Goal: Information Seeking & Learning: Learn about a topic

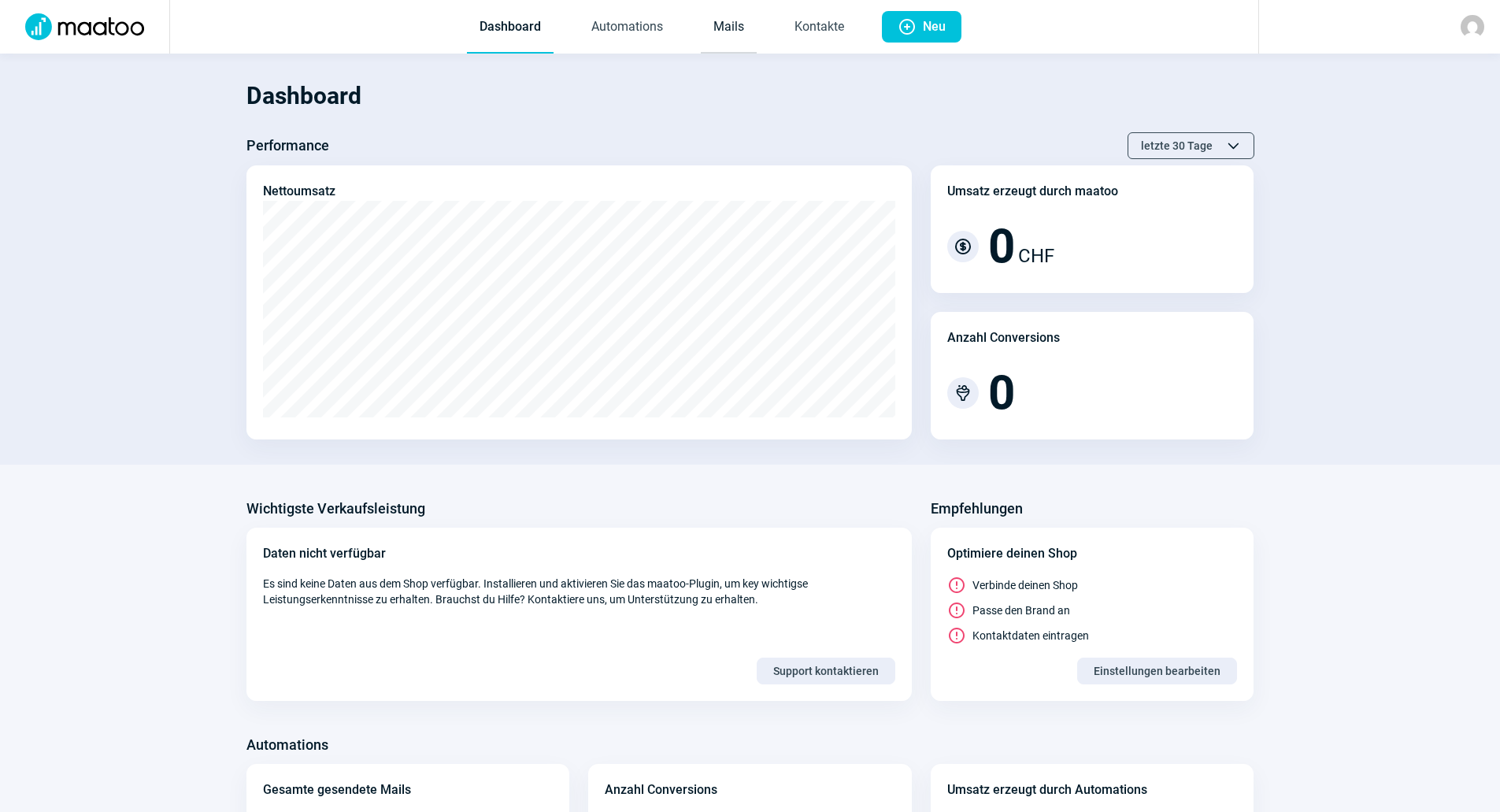
click at [727, 46] on link "Mails" at bounding box center [728, 27] width 56 height 52
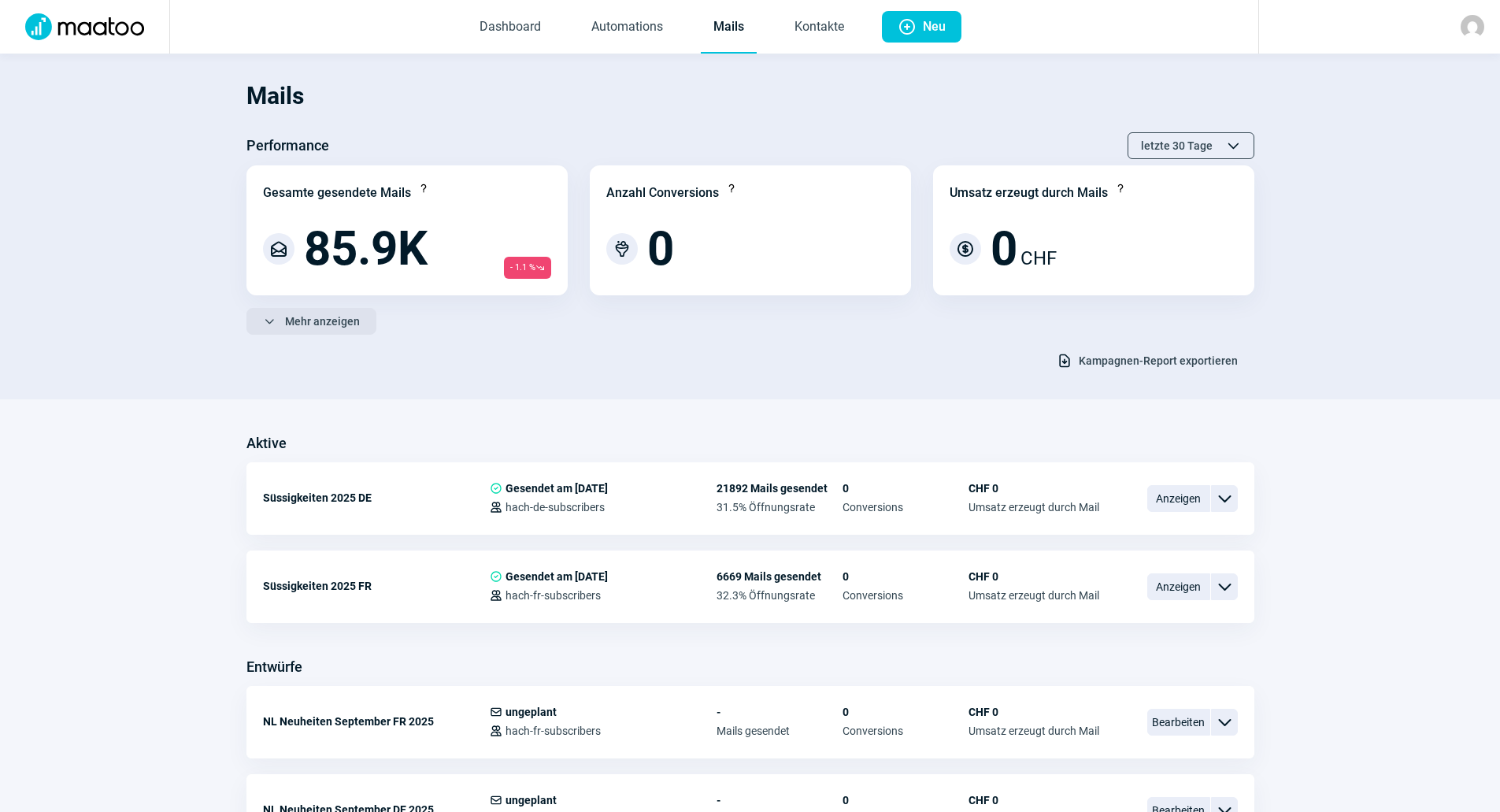
click at [326, 321] on span "Mehr anzeigen" at bounding box center [322, 321] width 75 height 25
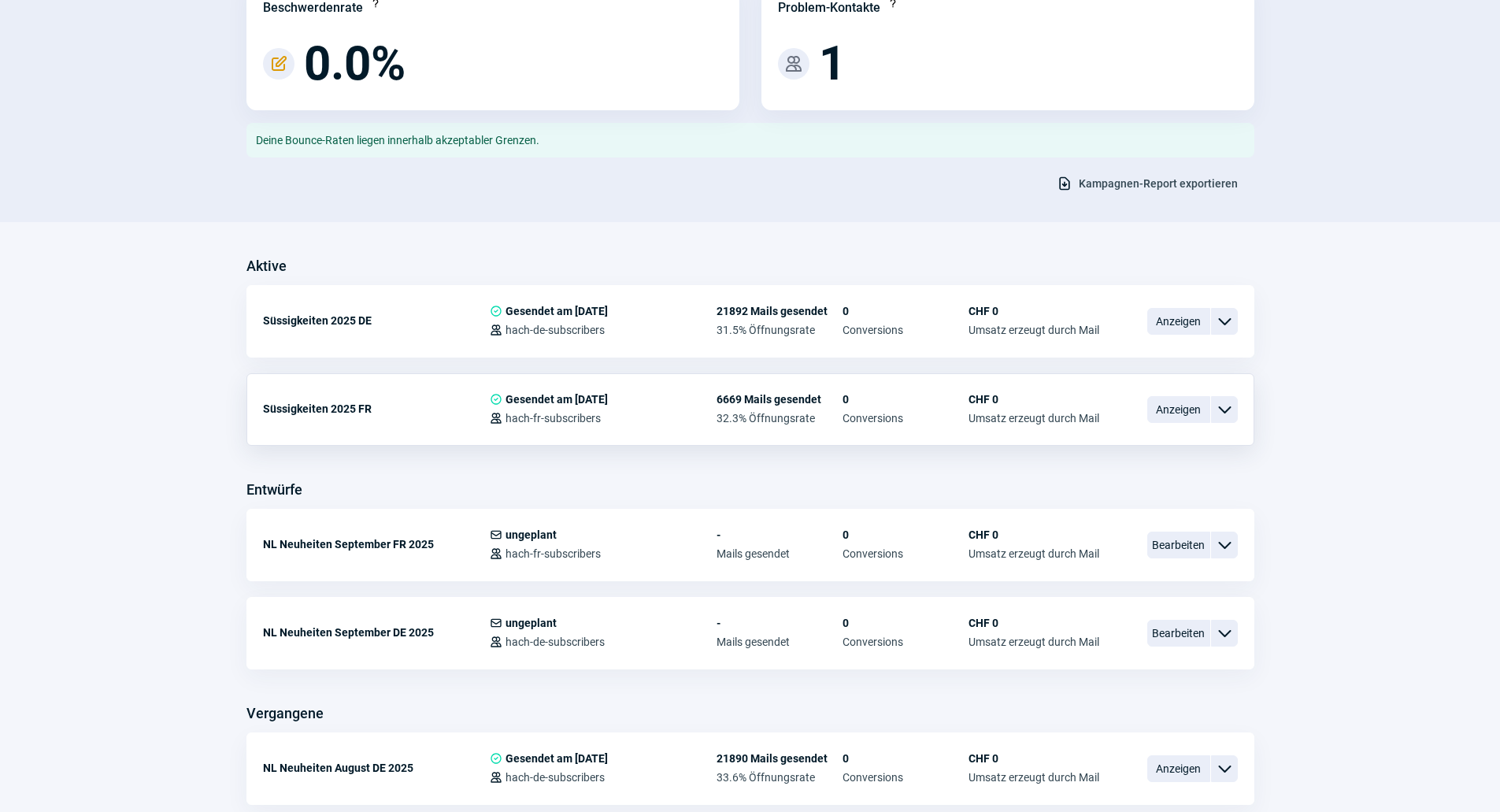
scroll to position [551, 0]
click at [1150, 317] on span "Anzeigen" at bounding box center [1179, 320] width 63 height 26
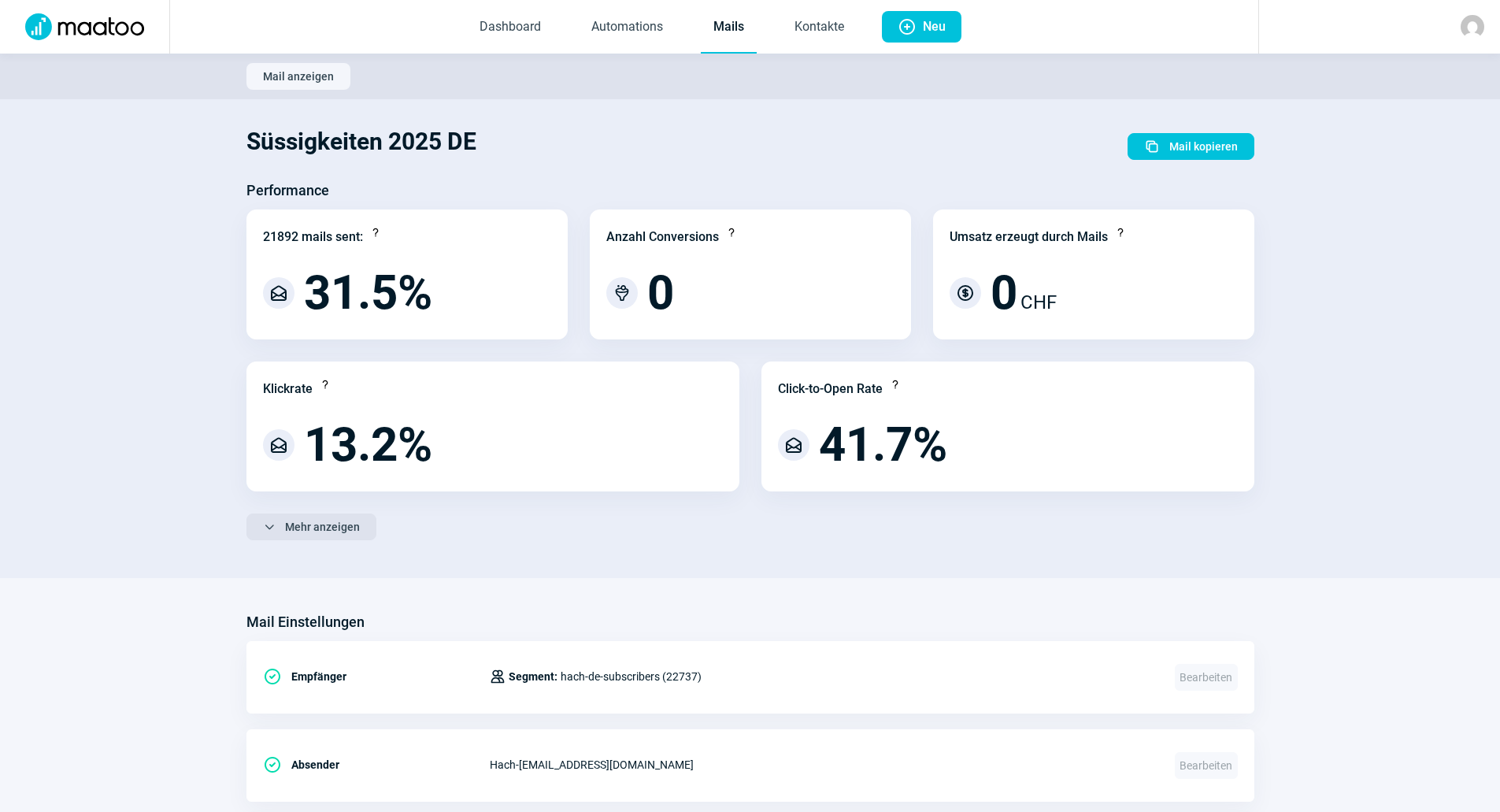
click at [311, 533] on span "Mehr anzeigen" at bounding box center [322, 527] width 75 height 25
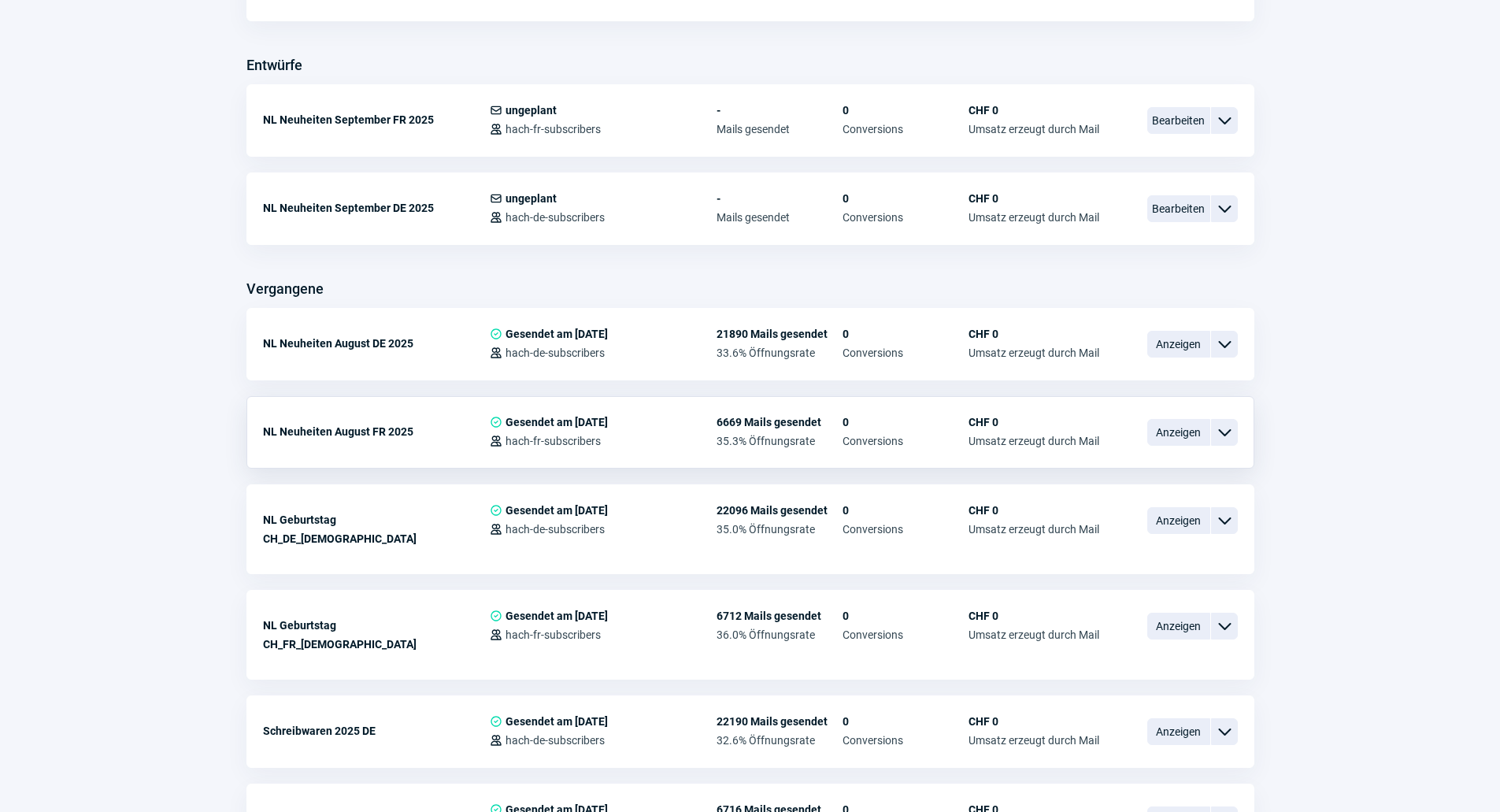
scroll to position [630, 0]
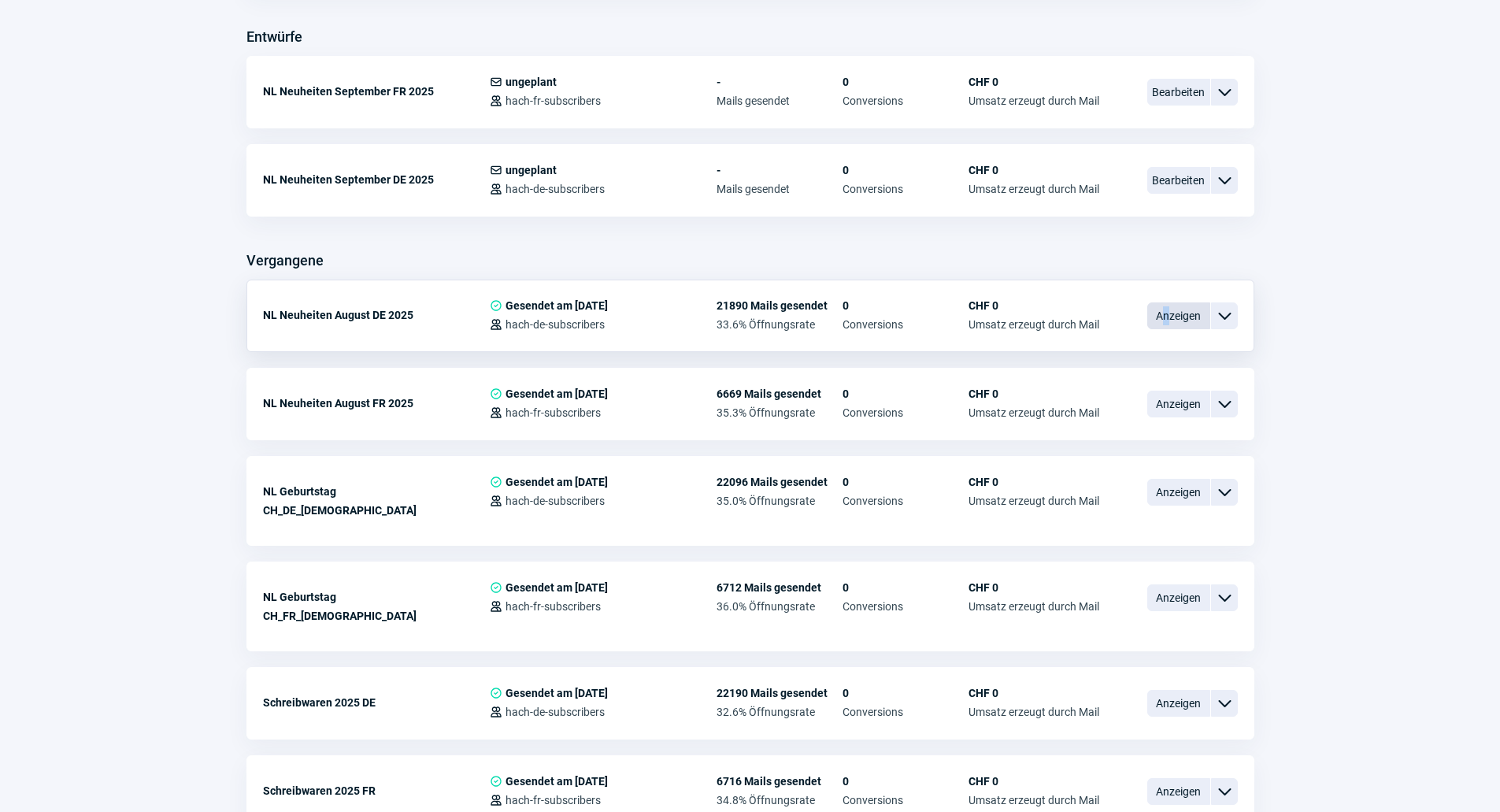
click at [1167, 326] on span "Anzeigen" at bounding box center [1179, 315] width 63 height 26
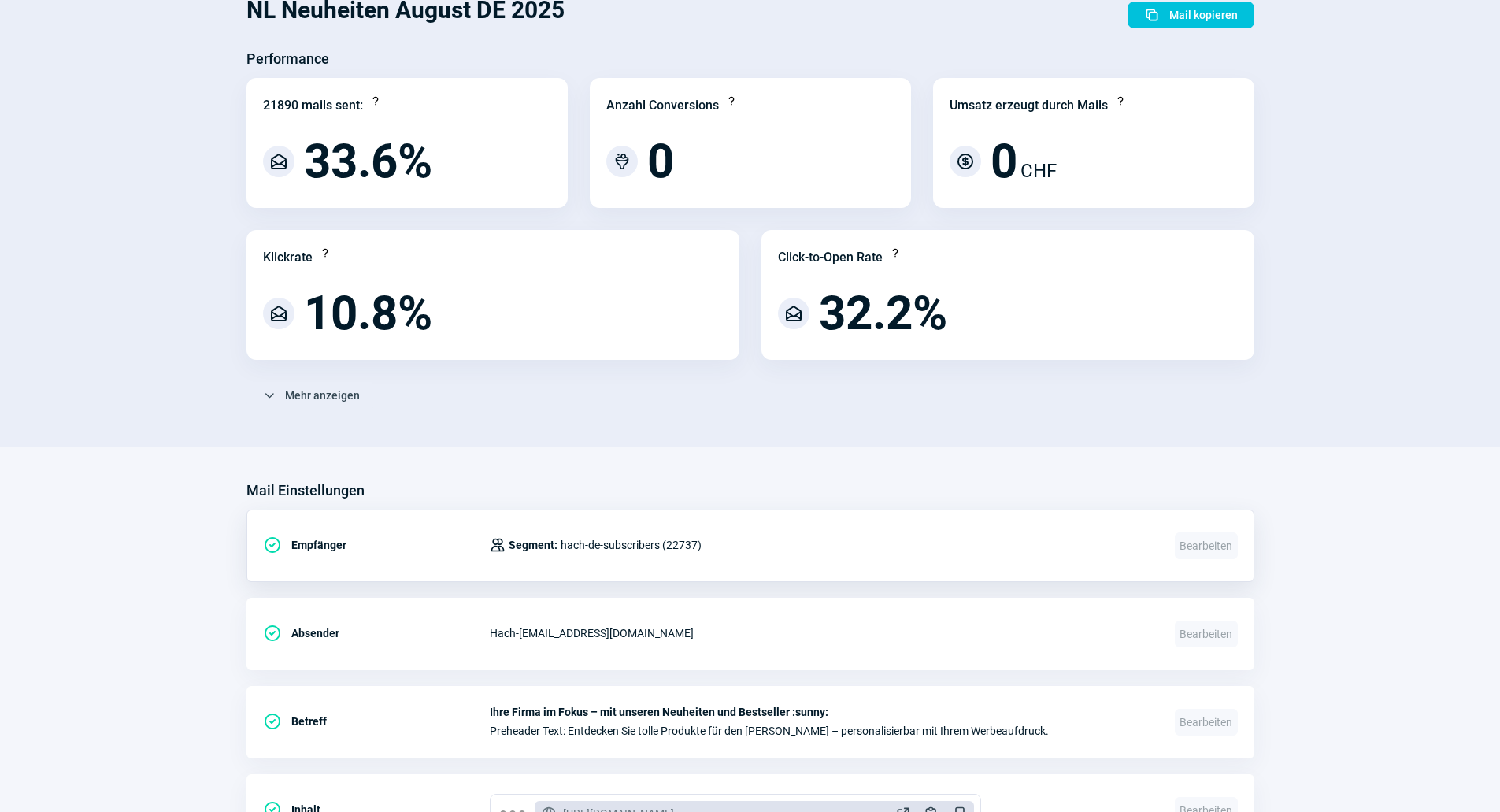
scroll to position [315, 0]
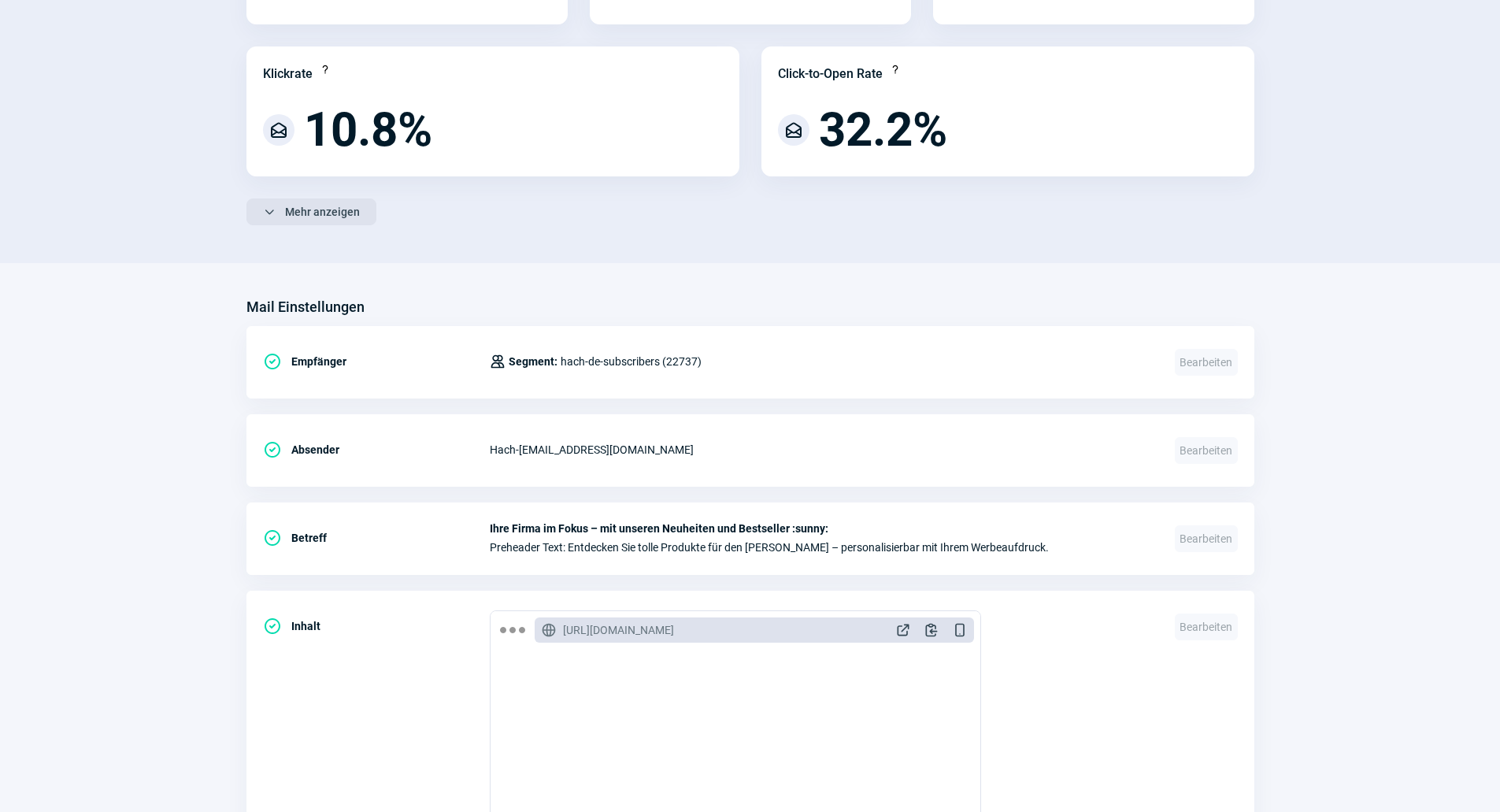
click at [334, 220] on span "Mehr anzeigen" at bounding box center [322, 212] width 75 height 25
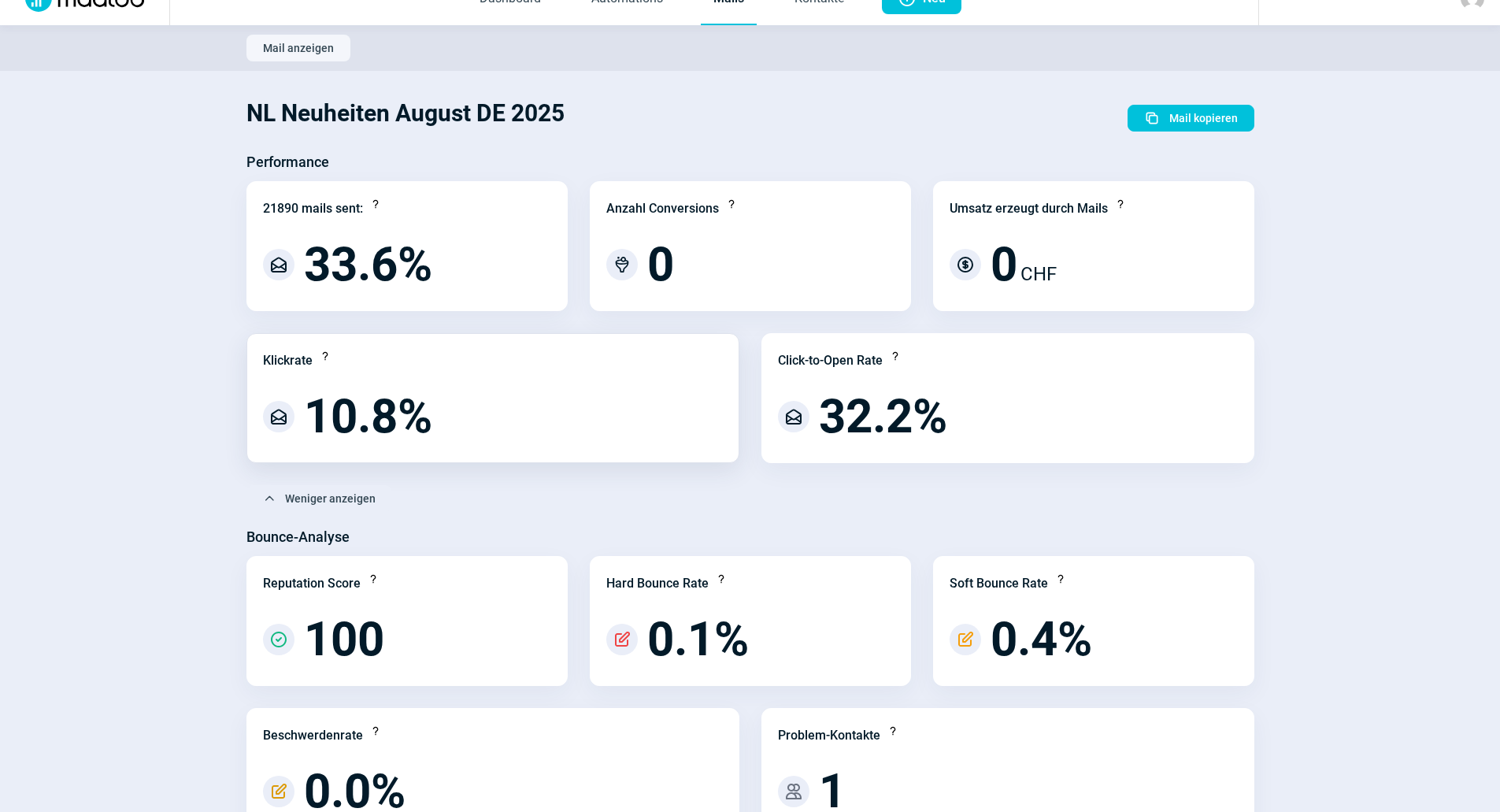
scroll to position [0, 0]
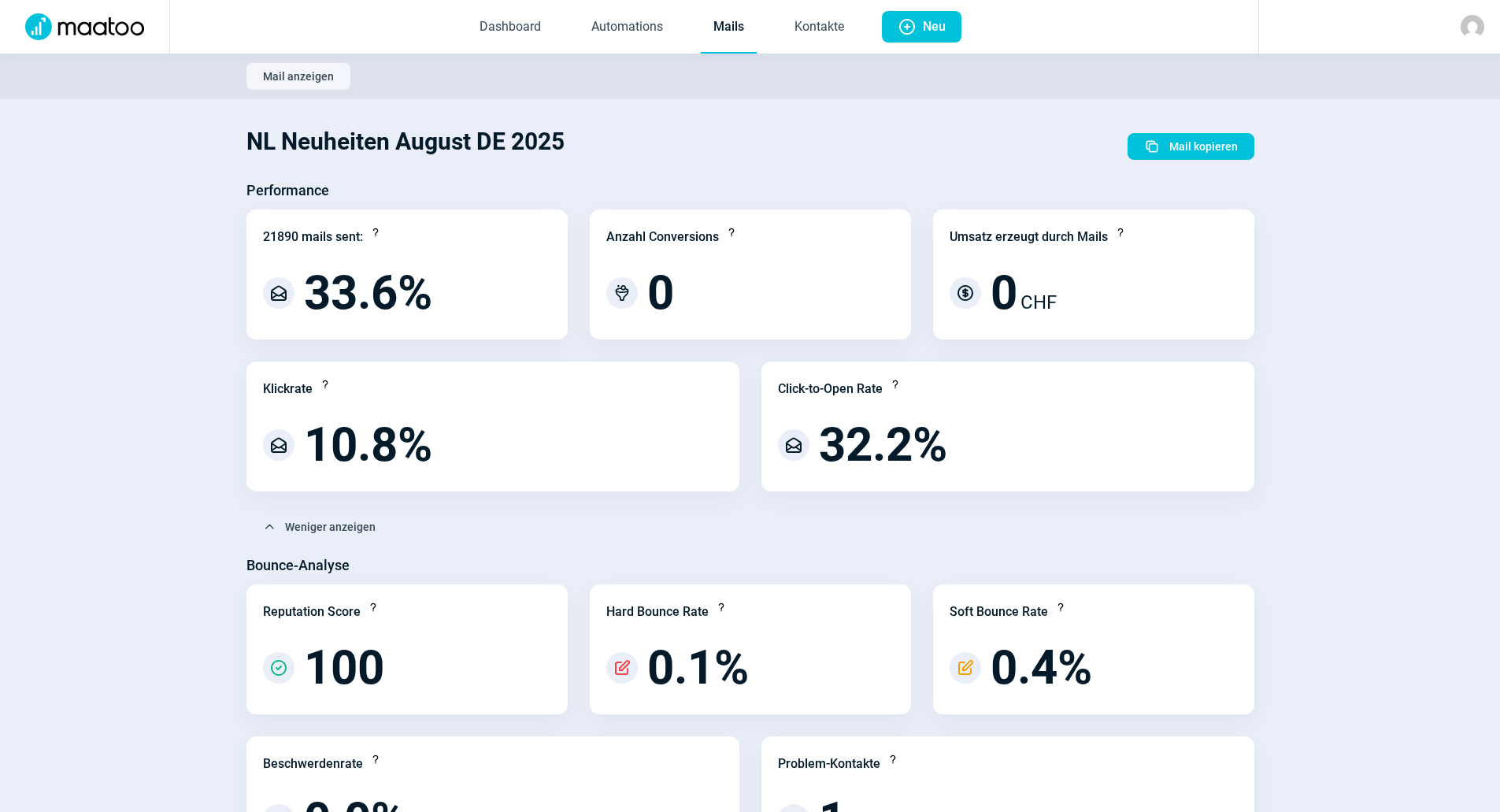
click at [708, 23] on link "Mails" at bounding box center [728, 27] width 56 height 52
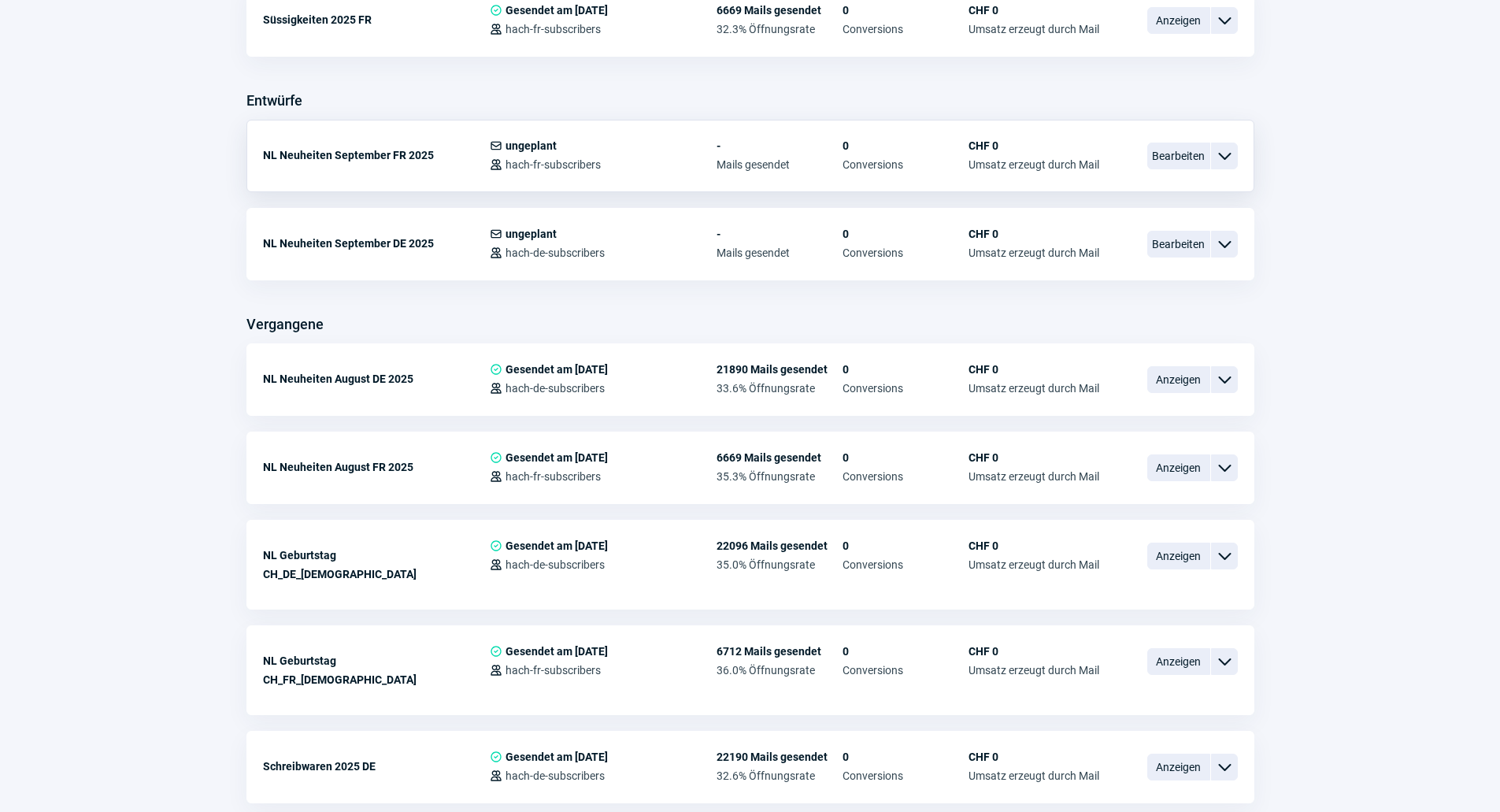
scroll to position [630, 0]
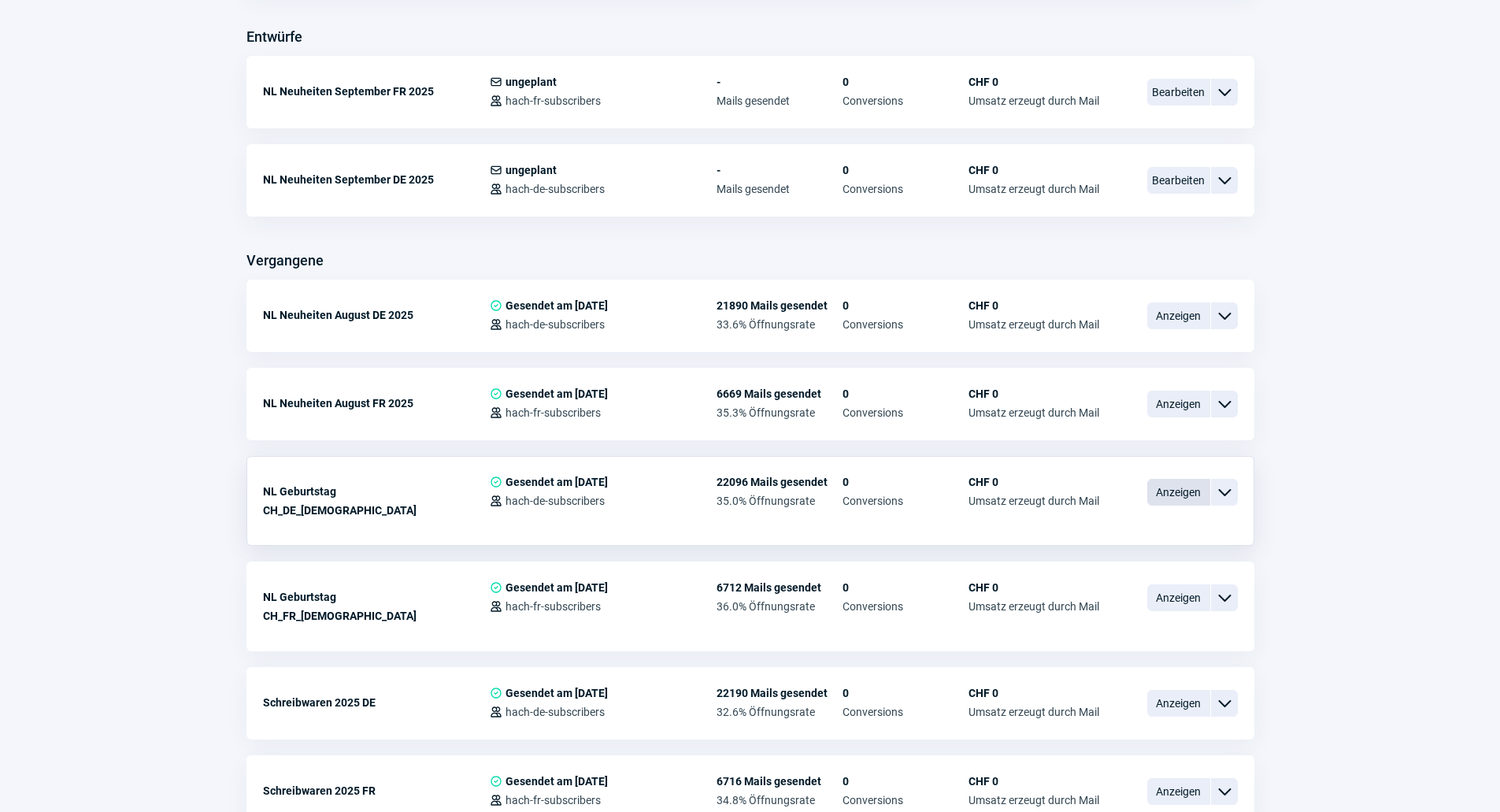
click at [1183, 498] on span "Anzeigen" at bounding box center [1179, 491] width 63 height 26
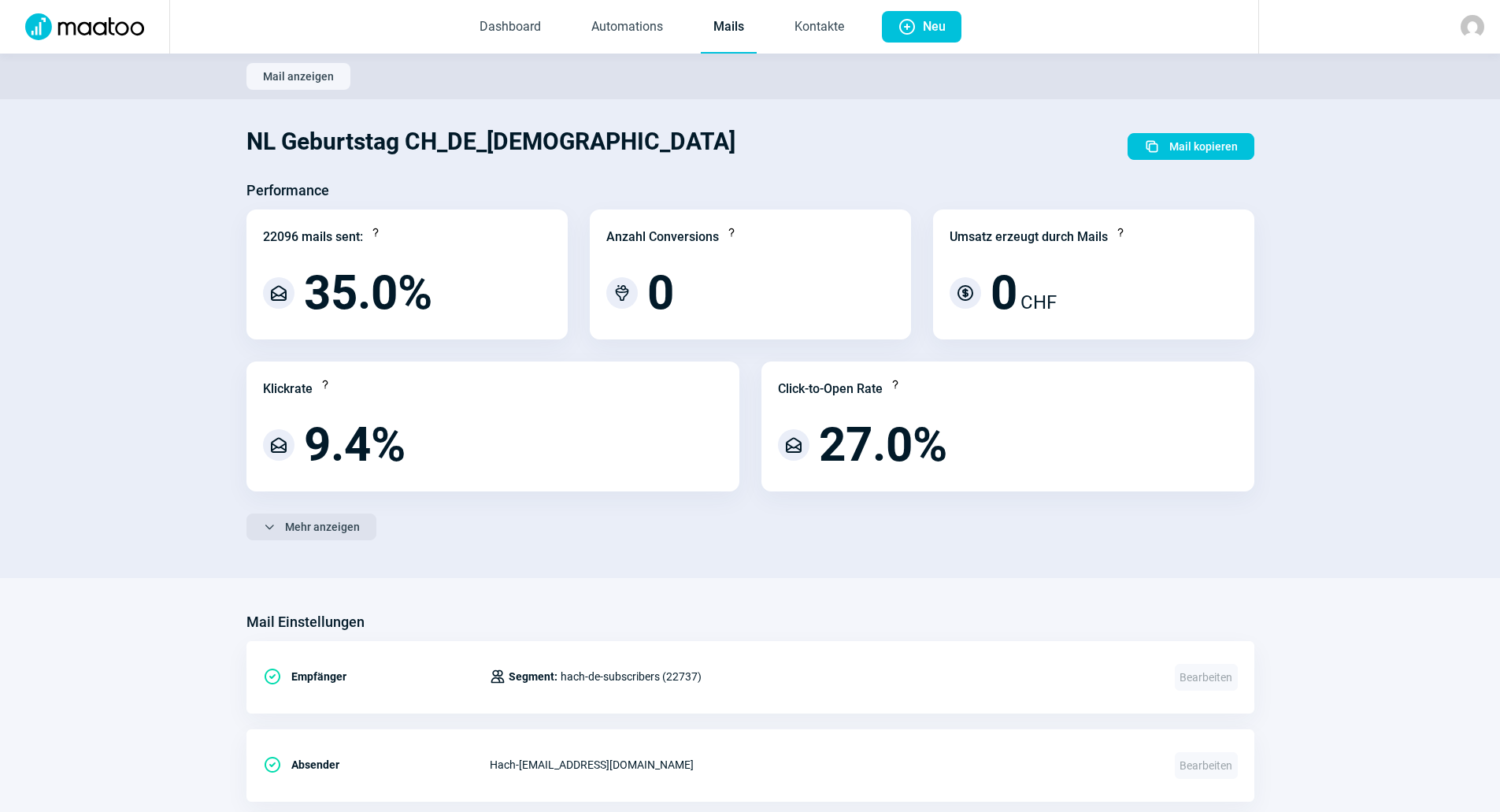
click at [318, 531] on span "Mehr anzeigen" at bounding box center [322, 527] width 75 height 25
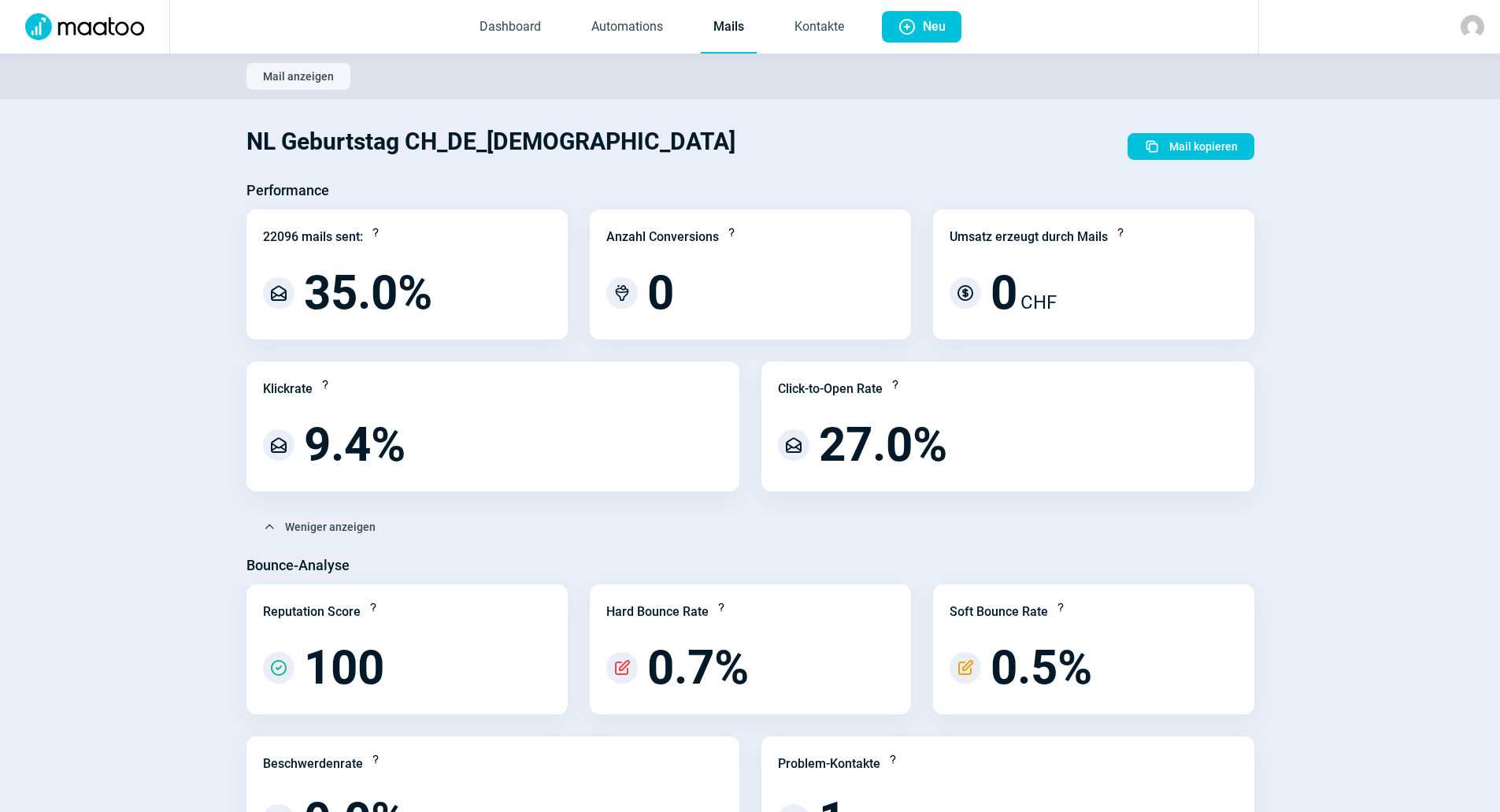
click at [736, 21] on link "Mails" at bounding box center [728, 27] width 56 height 52
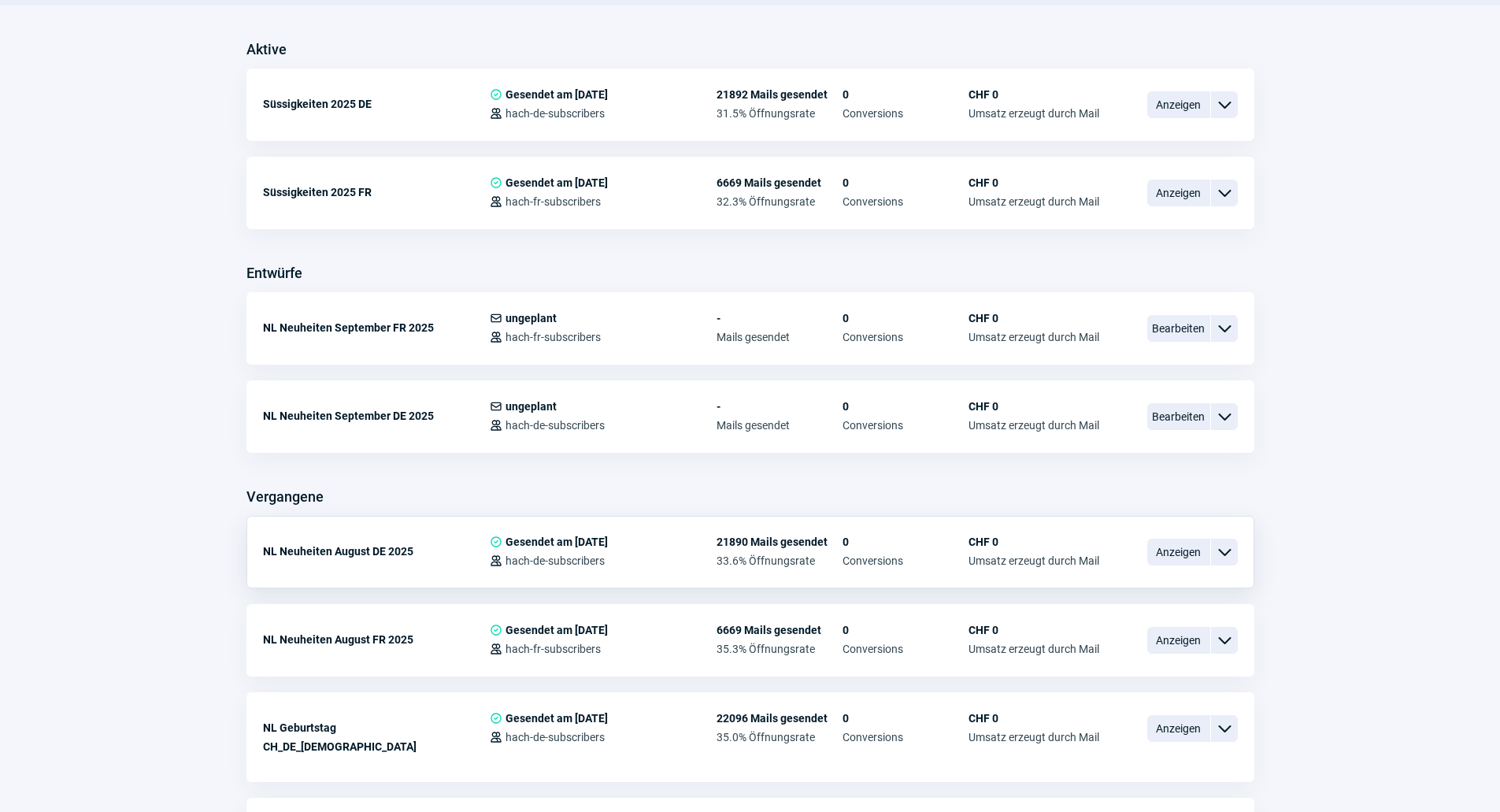
scroll to position [473, 0]
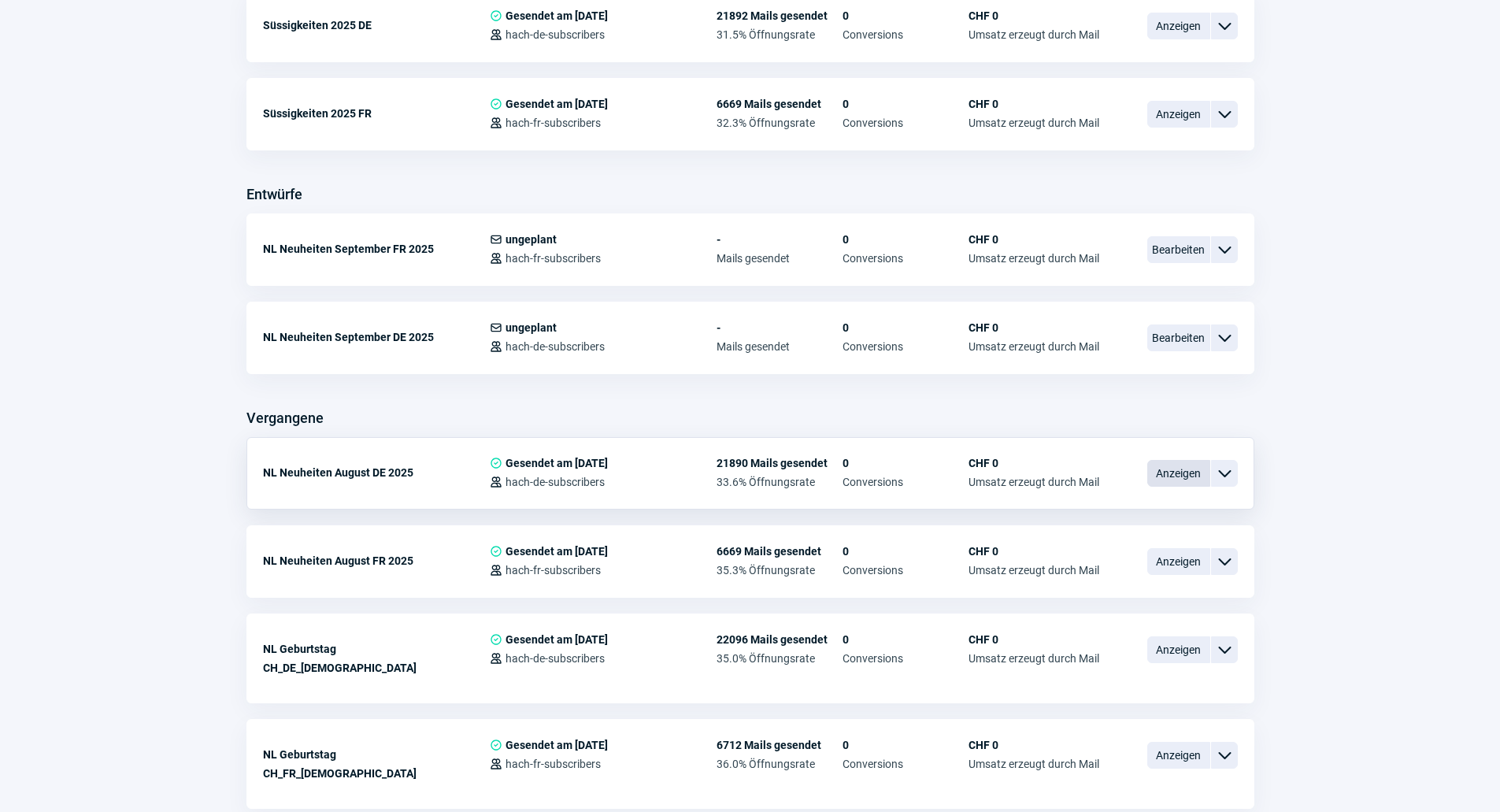
click at [1196, 478] on span "Anzeigen" at bounding box center [1179, 473] width 63 height 26
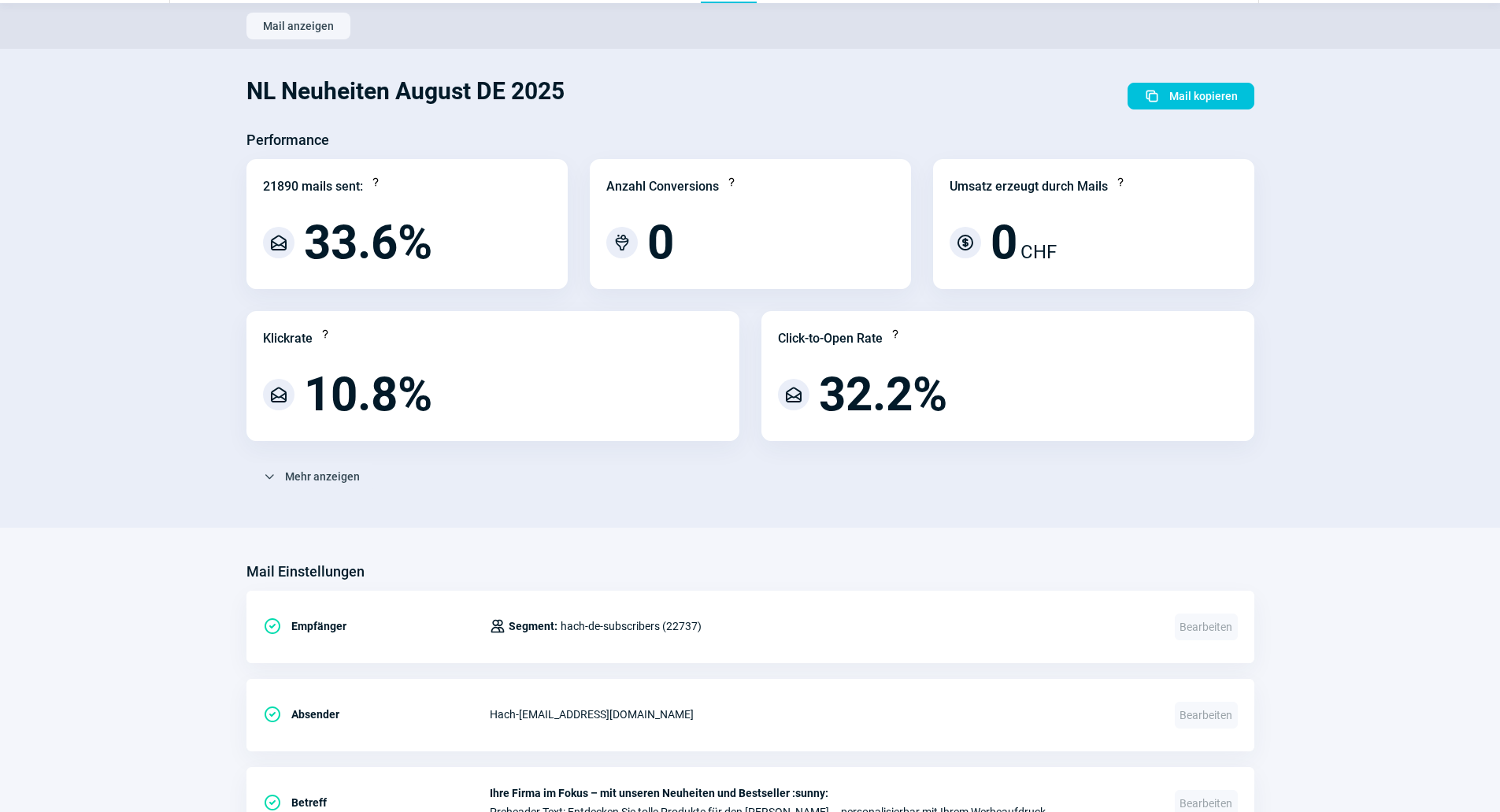
scroll to position [79, 0]
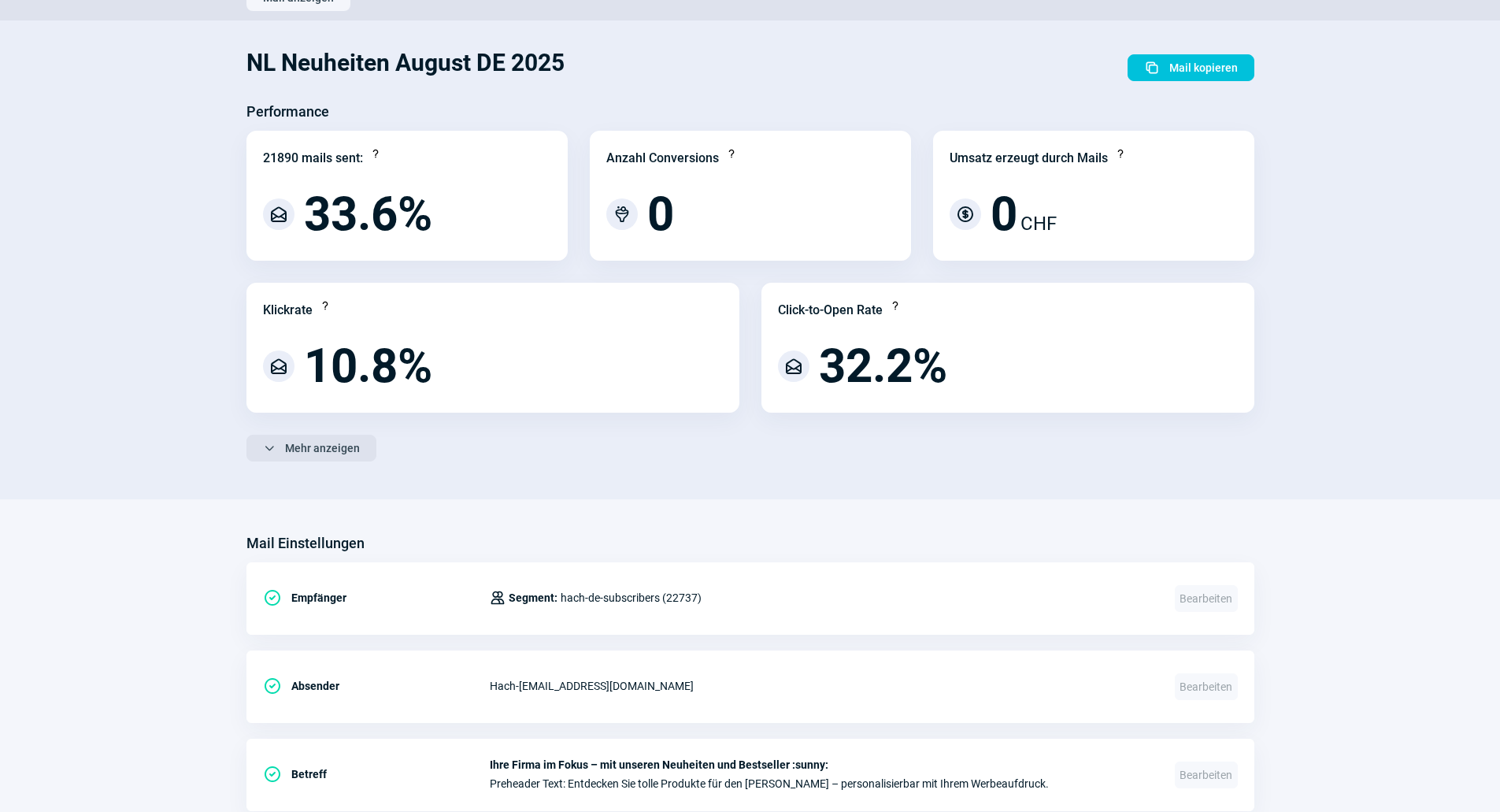
click at [286, 436] on span "Mehr anzeigen" at bounding box center [322, 449] width 75 height 25
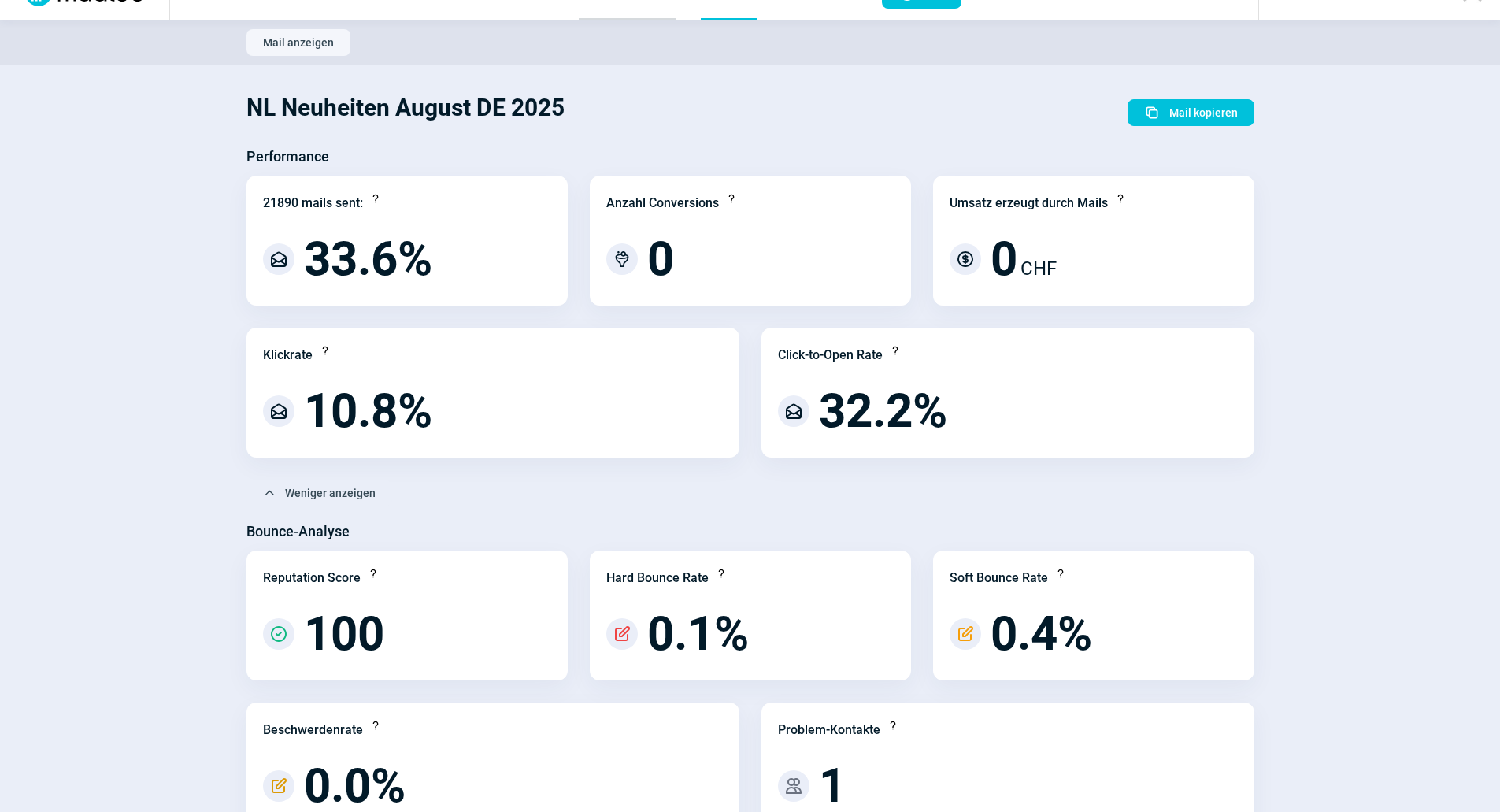
scroll to position [0, 0]
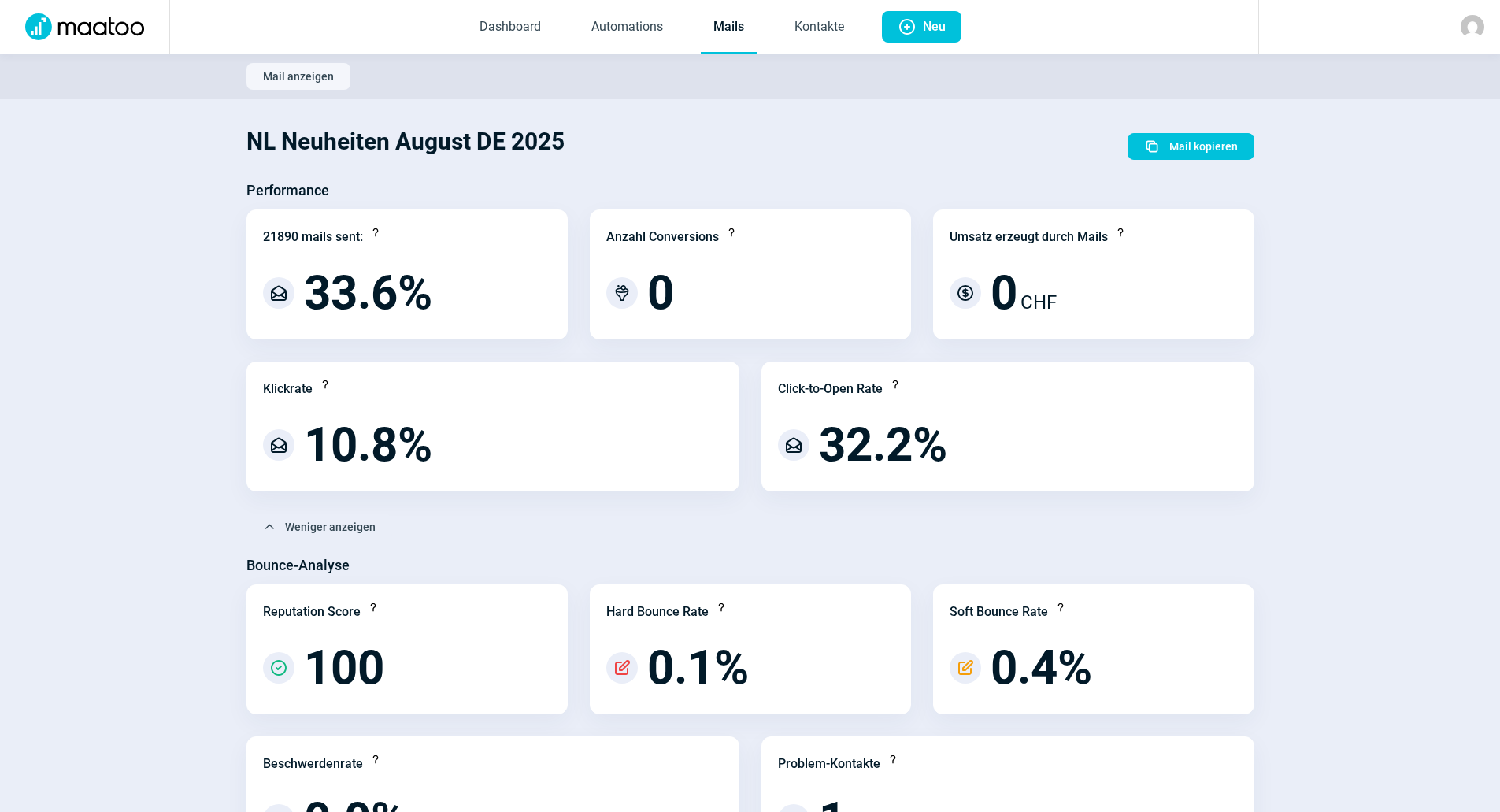
click at [721, 3] on link "Mails" at bounding box center [728, 27] width 56 height 52
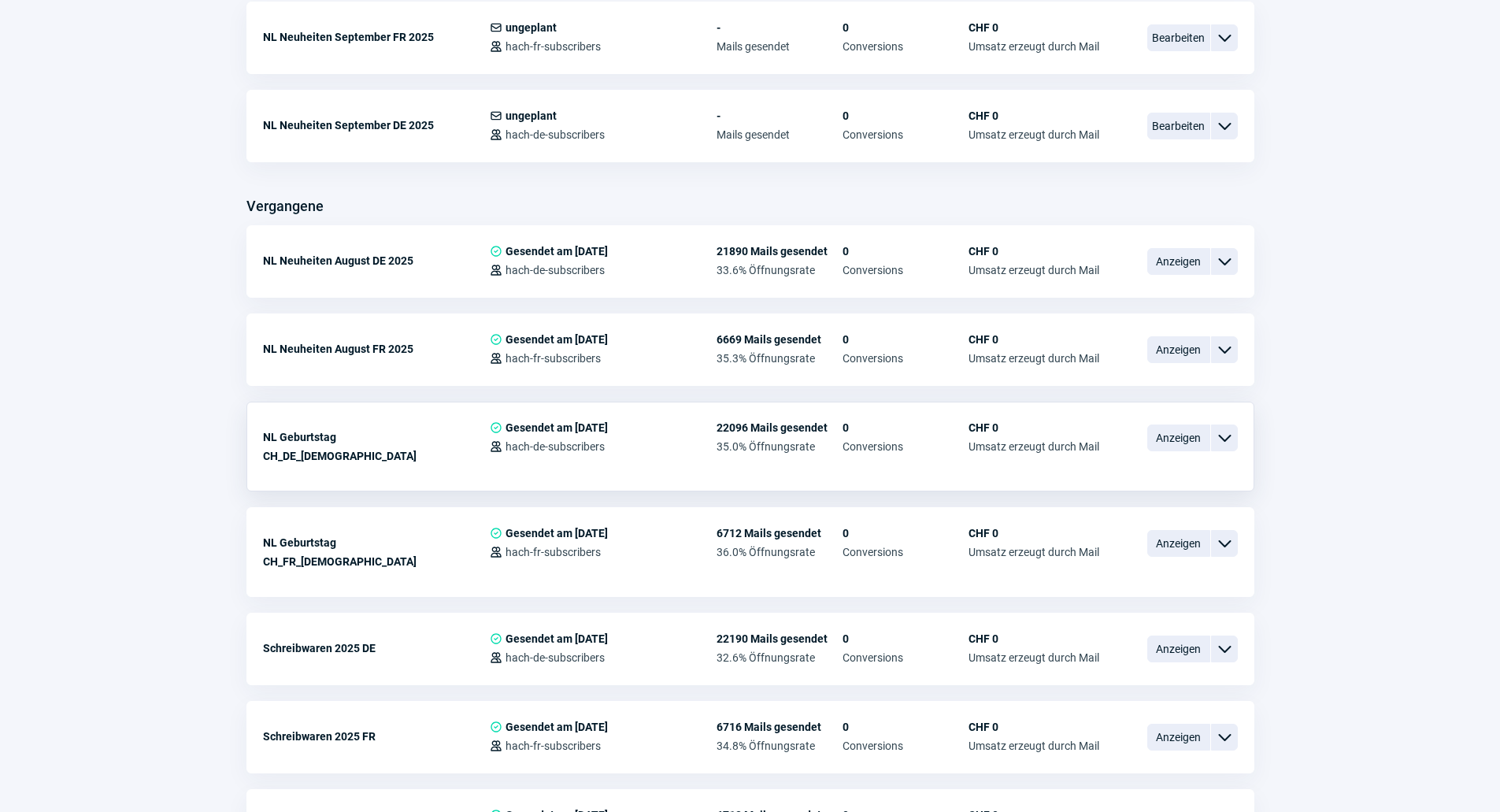
scroll to position [708, 0]
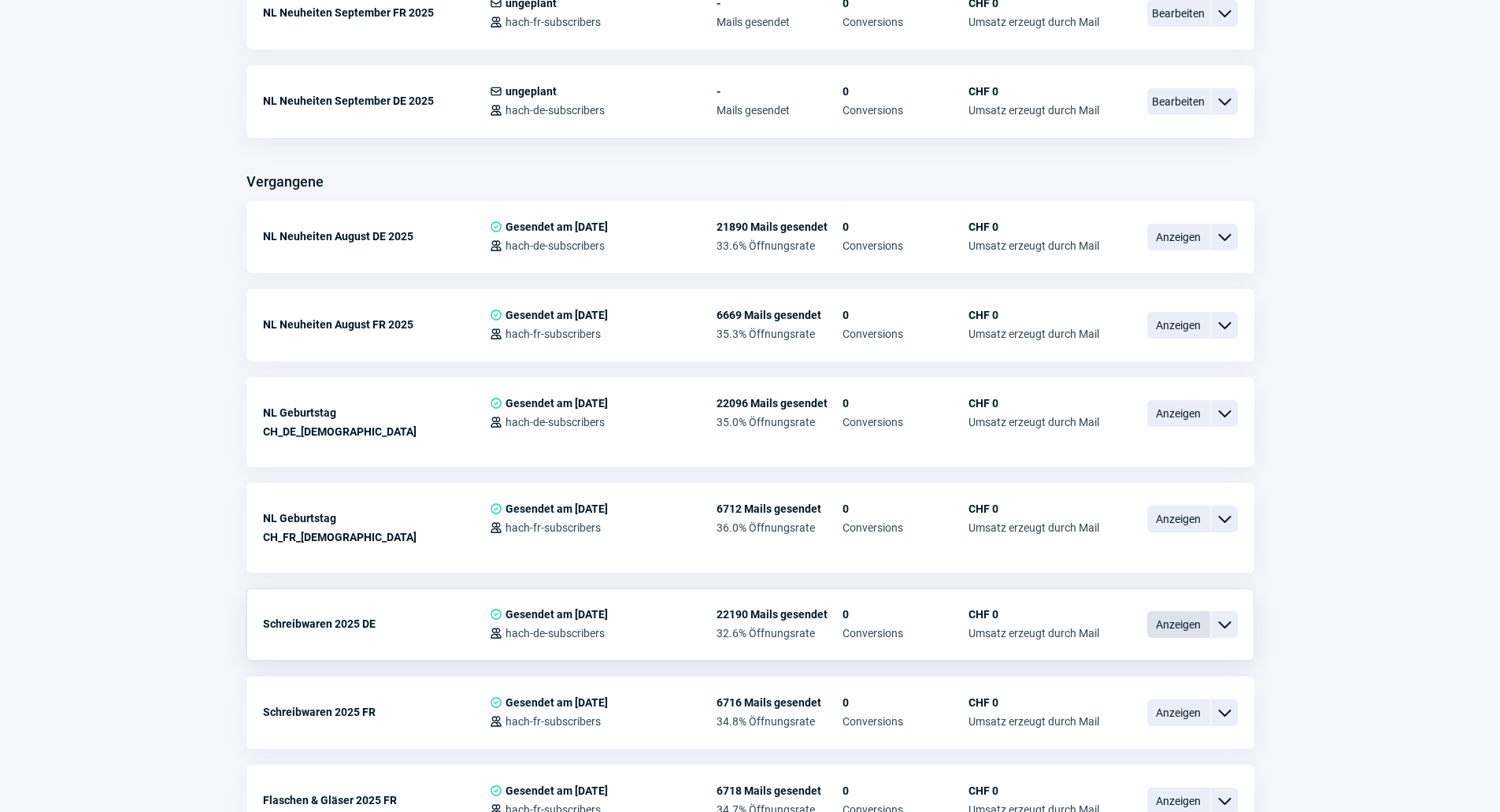
click at [1178, 611] on span "Anzeigen" at bounding box center [1179, 623] width 63 height 26
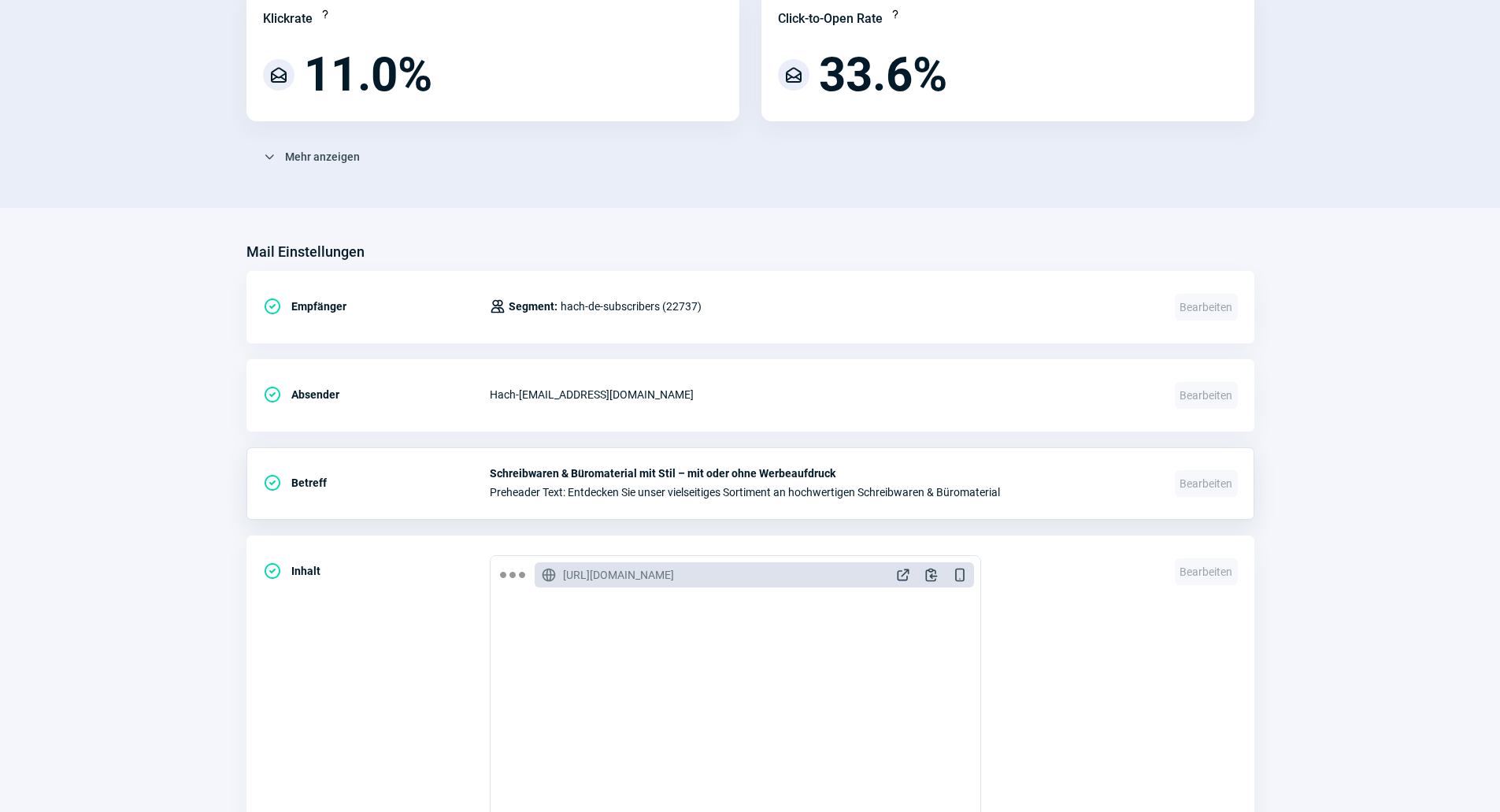
scroll to position [394, 0]
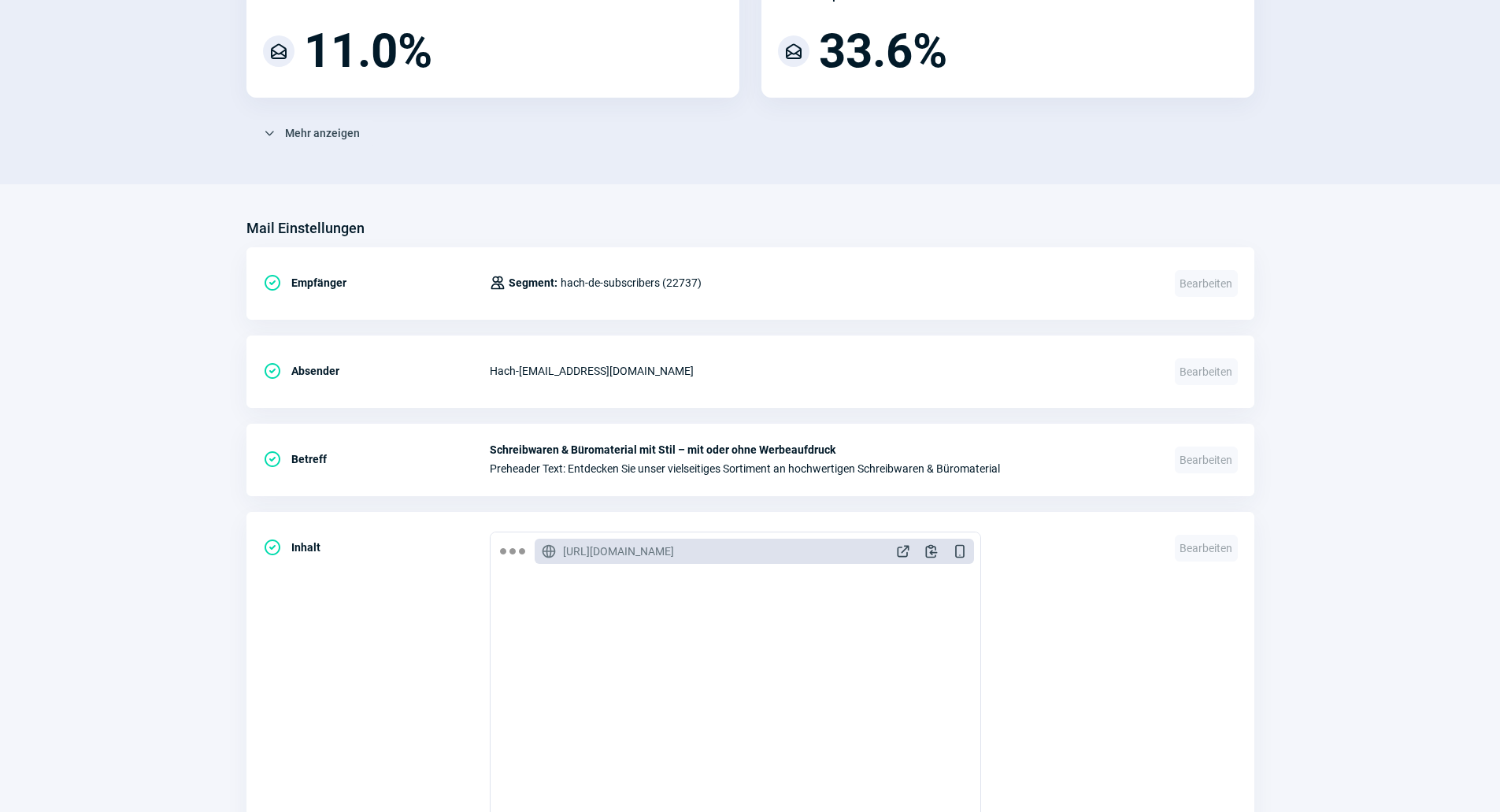
click at [318, 147] on div "ChevronDown icon Mehr anzeigen Bounce-Analyse Reputation Score Question icon Ch…" at bounding box center [750, 140] width 1008 height 39
click at [318, 143] on span "Mehr anzeigen" at bounding box center [322, 133] width 75 height 25
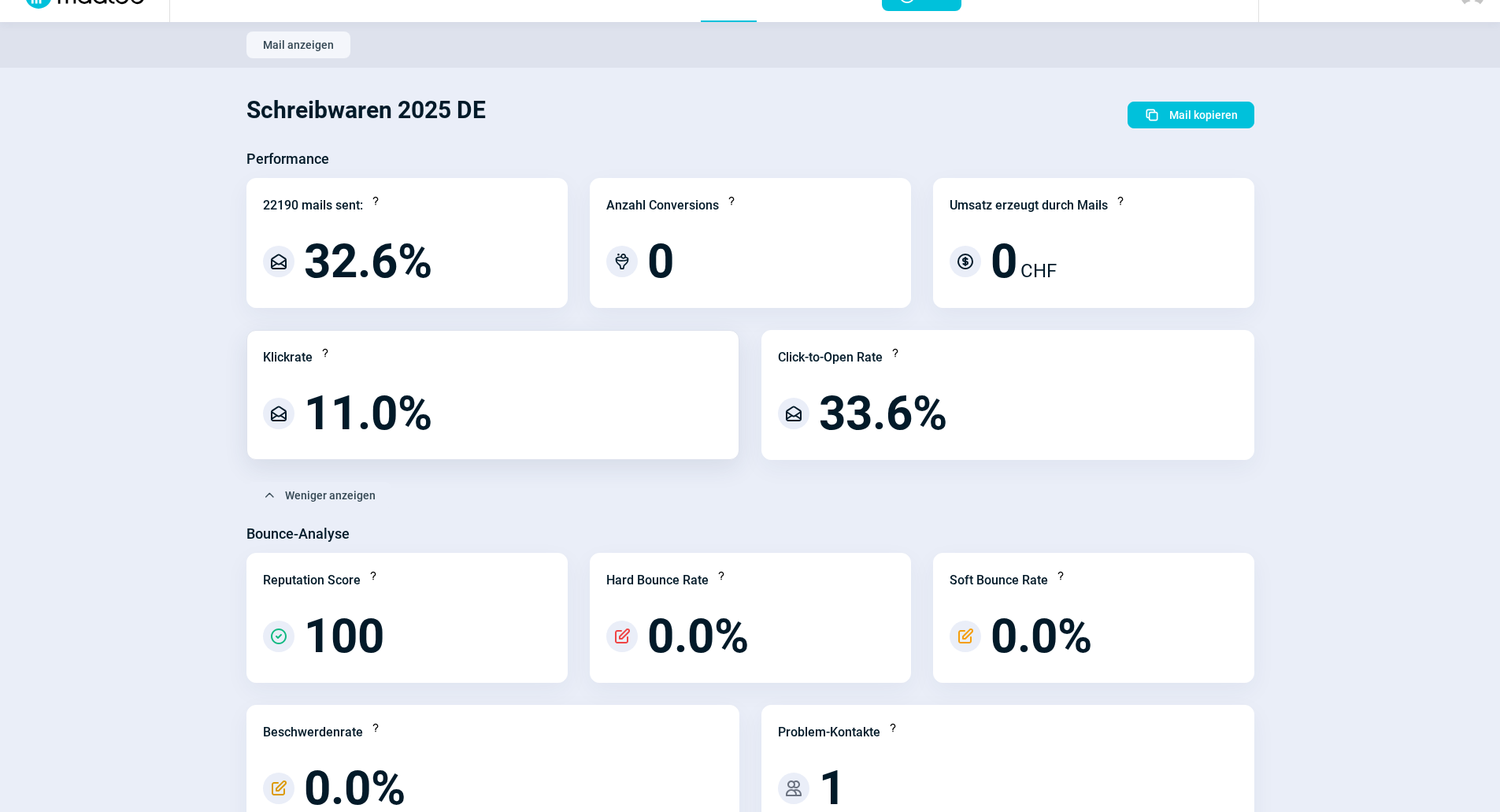
scroll to position [0, 0]
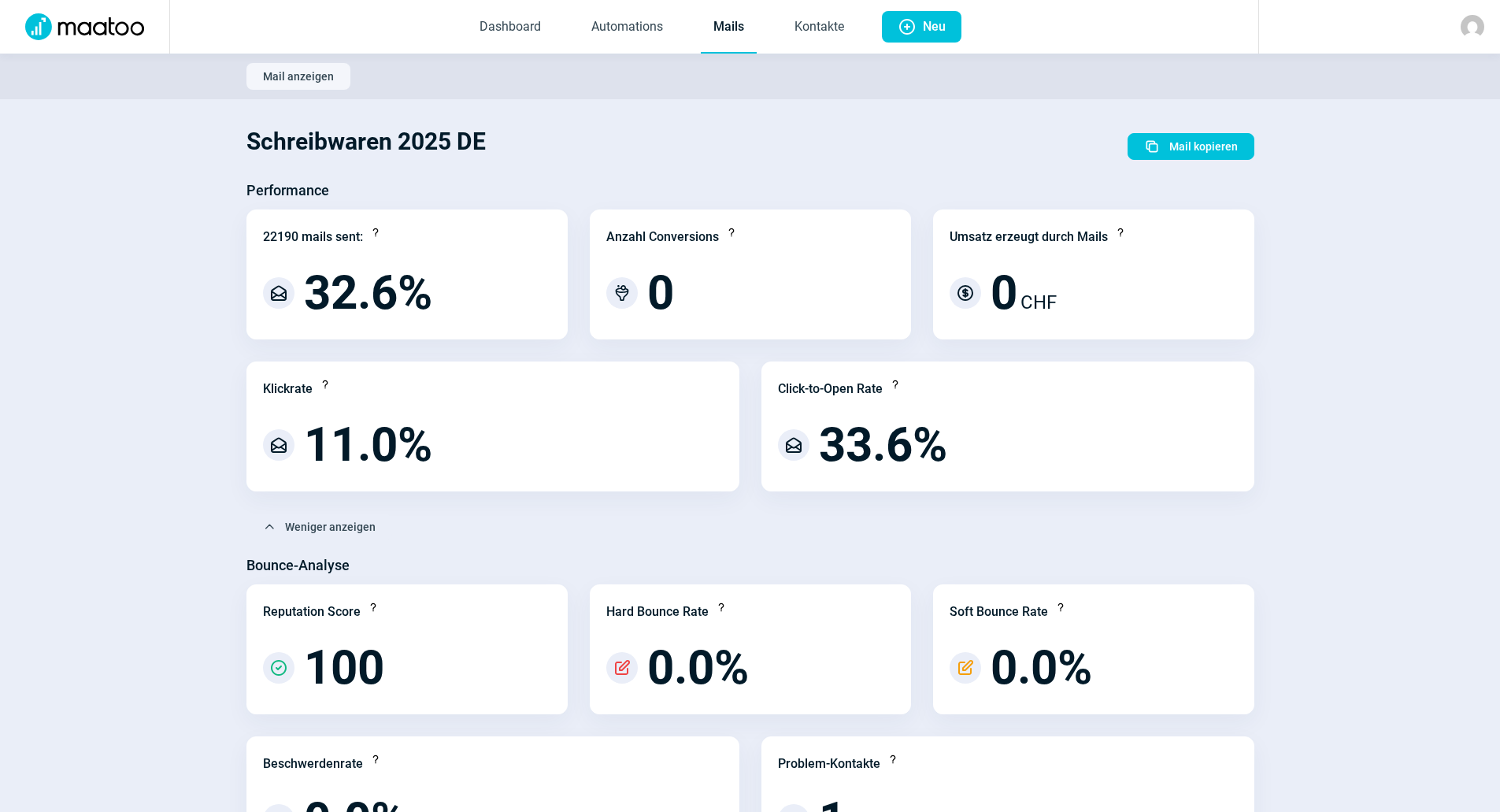
click at [733, 38] on link "Mails" at bounding box center [728, 27] width 56 height 52
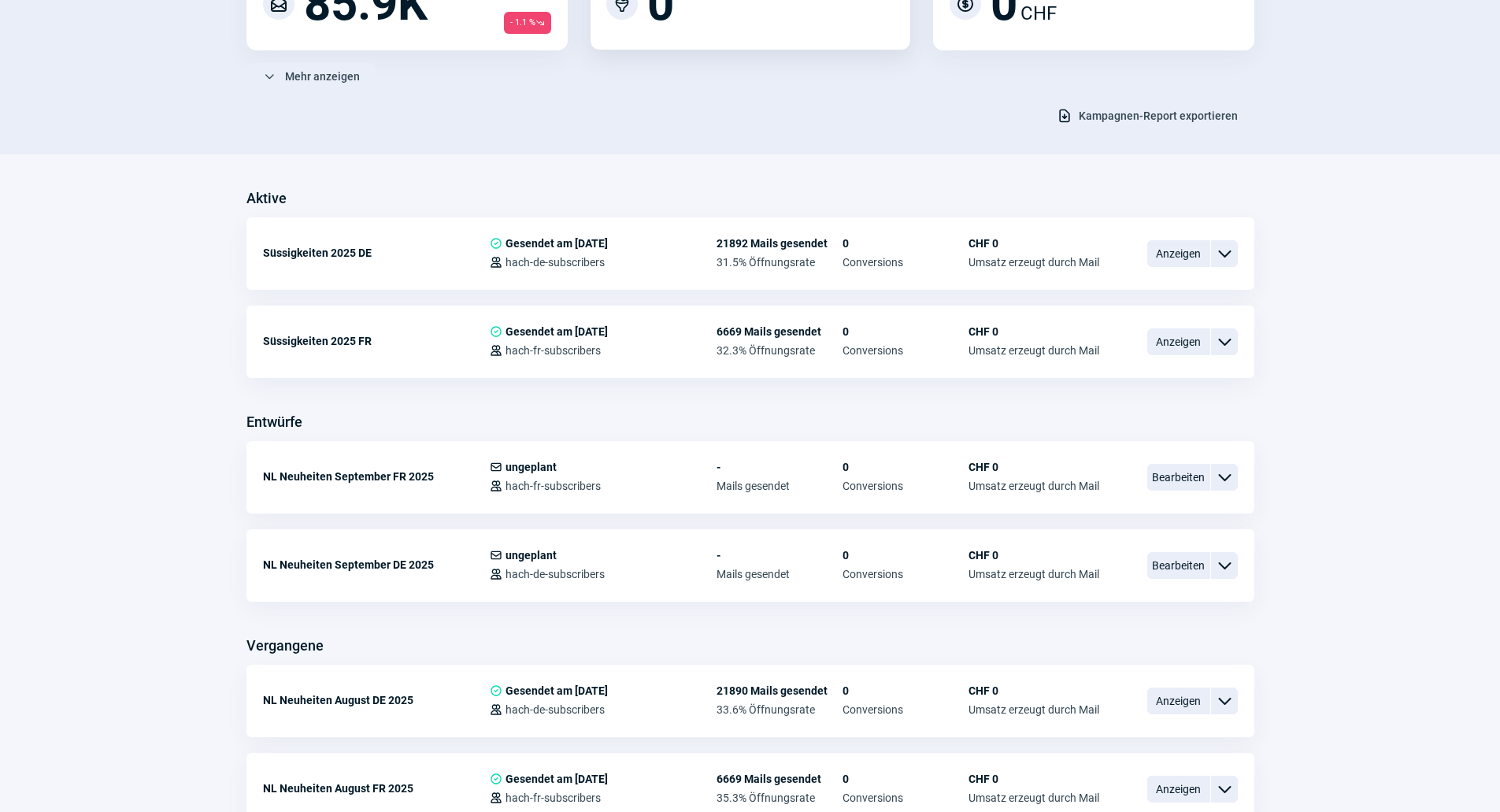
scroll to position [473, 0]
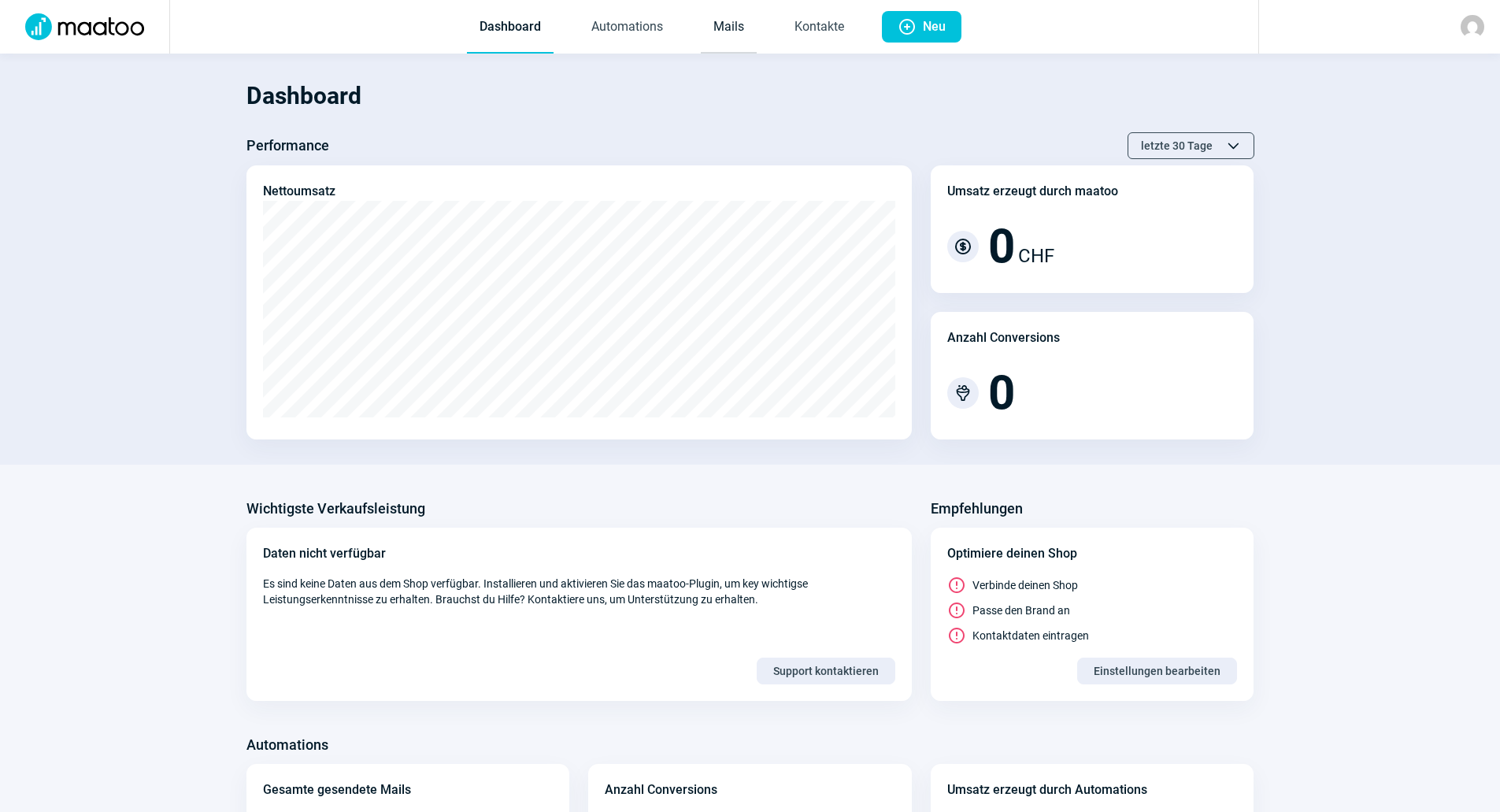
click at [708, 36] on link "Mails" at bounding box center [728, 27] width 56 height 52
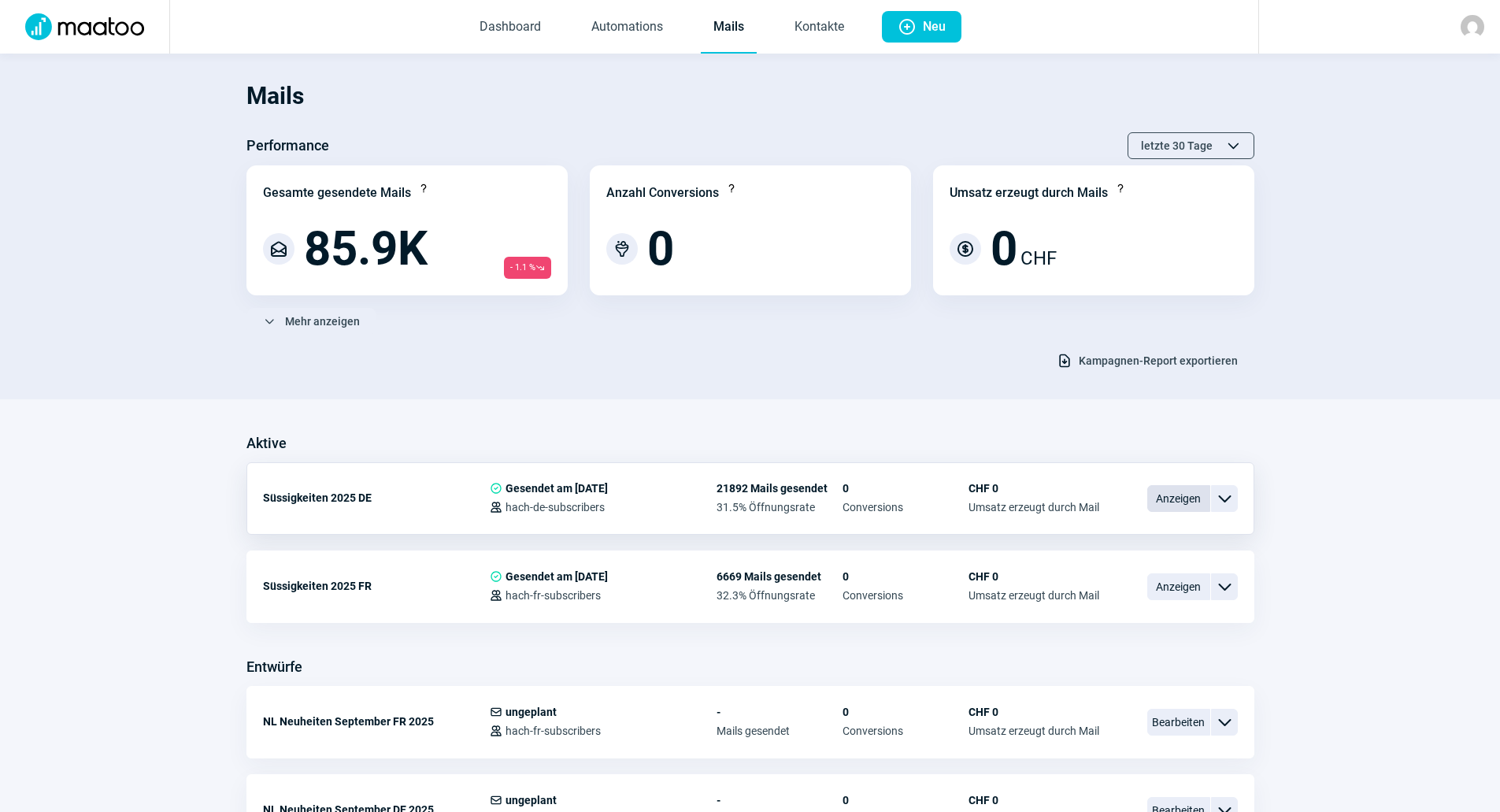
click at [1165, 497] on span "Anzeigen" at bounding box center [1179, 497] width 63 height 26
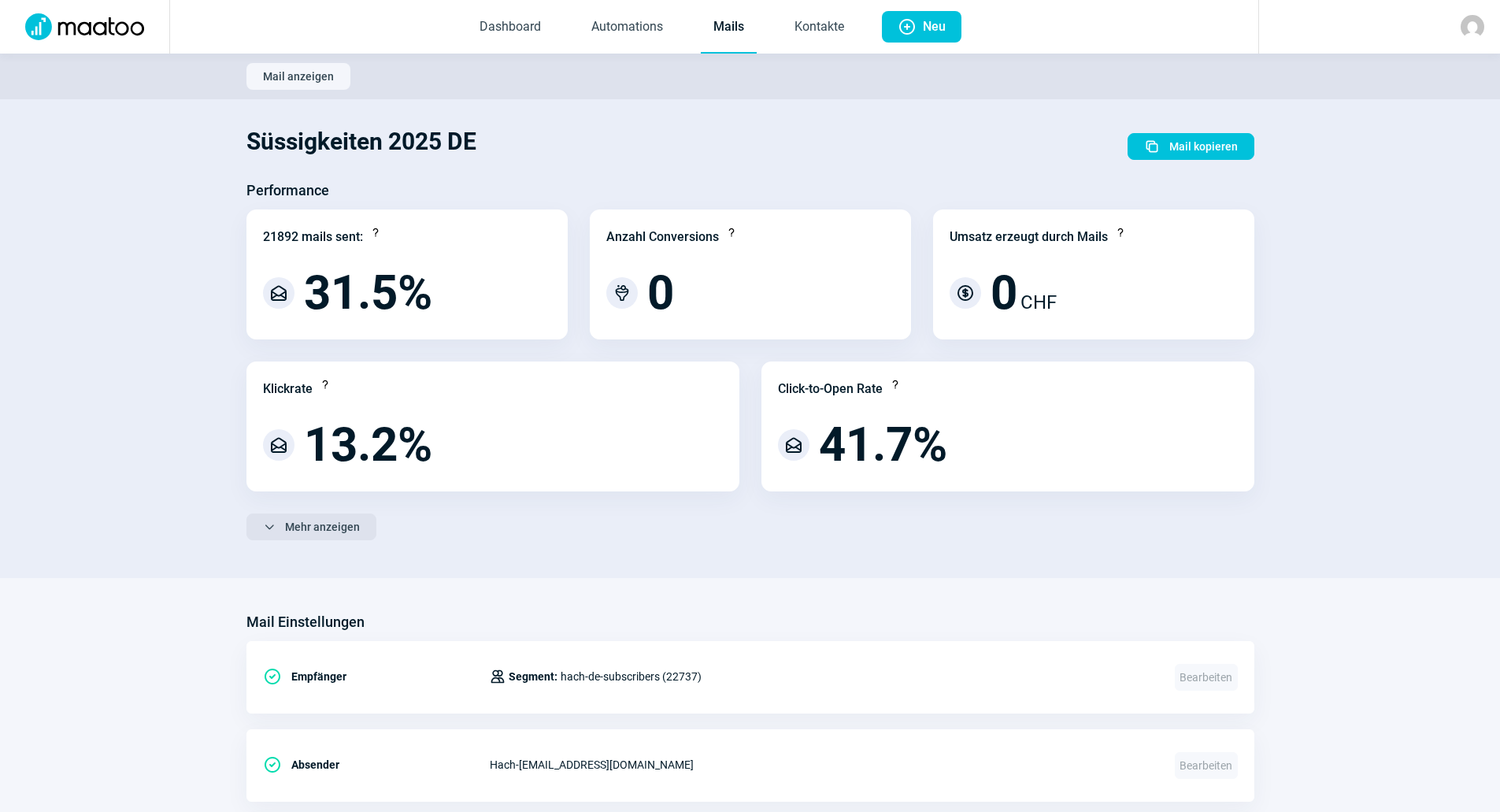
click at [326, 527] on span "Mehr anzeigen" at bounding box center [322, 527] width 75 height 25
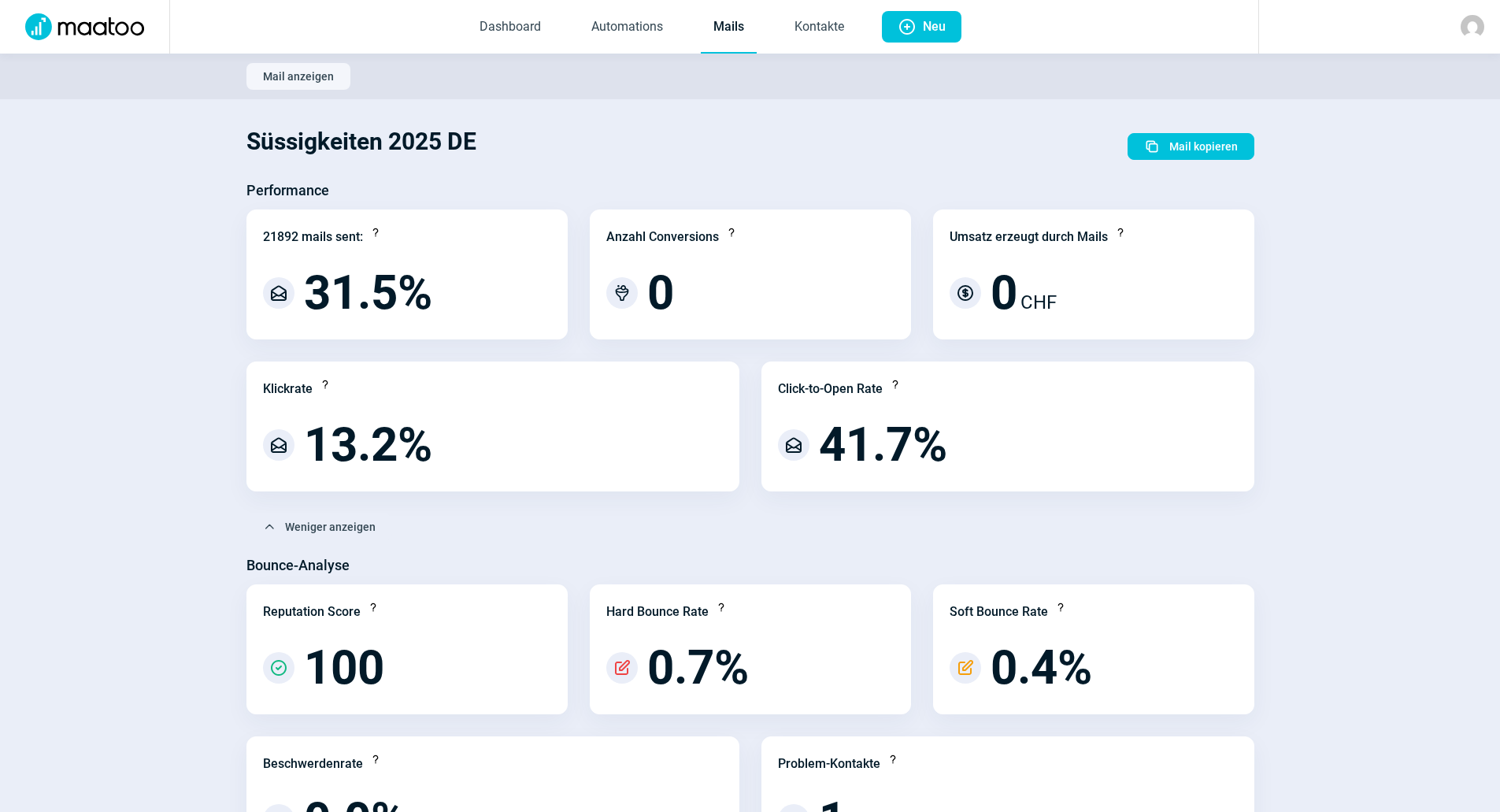
click at [1465, 24] on img at bounding box center [1473, 26] width 23 height 23
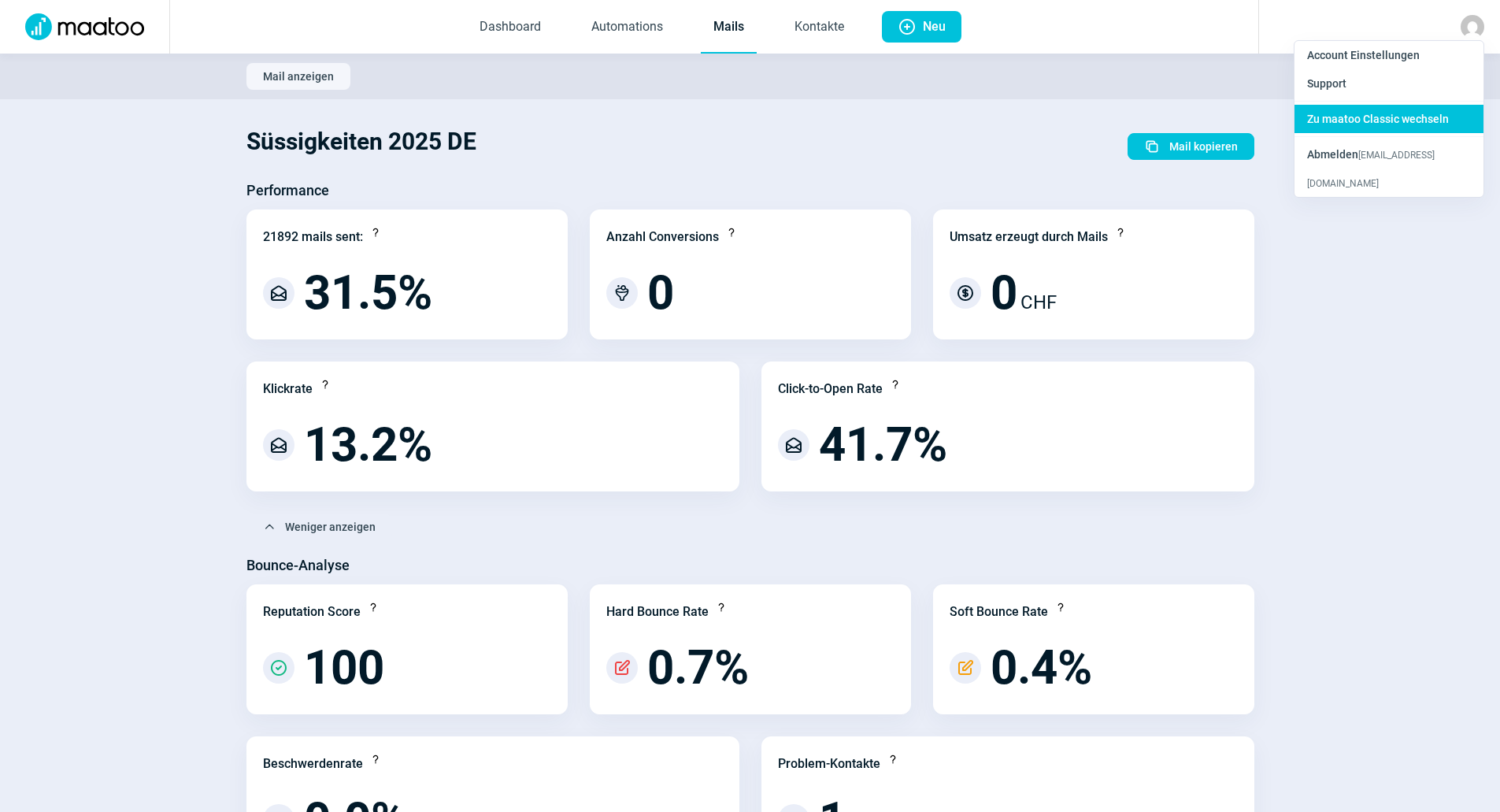
click at [1393, 117] on span "Zu maatoo Classic wechseln" at bounding box center [1378, 118] width 142 height 13
